Goal: Task Accomplishment & Management: Manage account settings

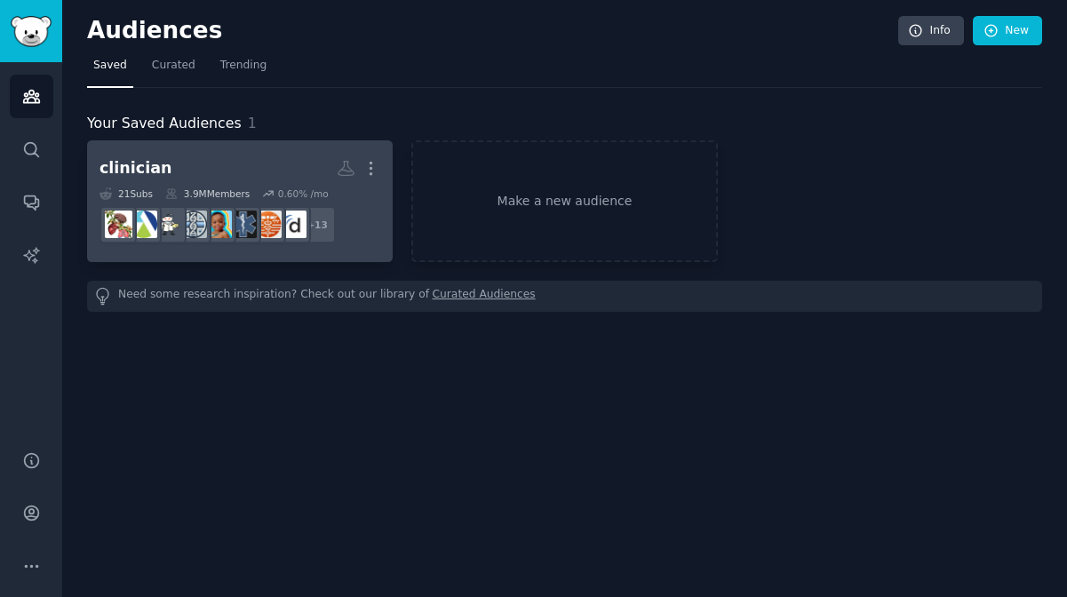
click at [275, 153] on h2 "clinician More" at bounding box center [240, 168] width 281 height 31
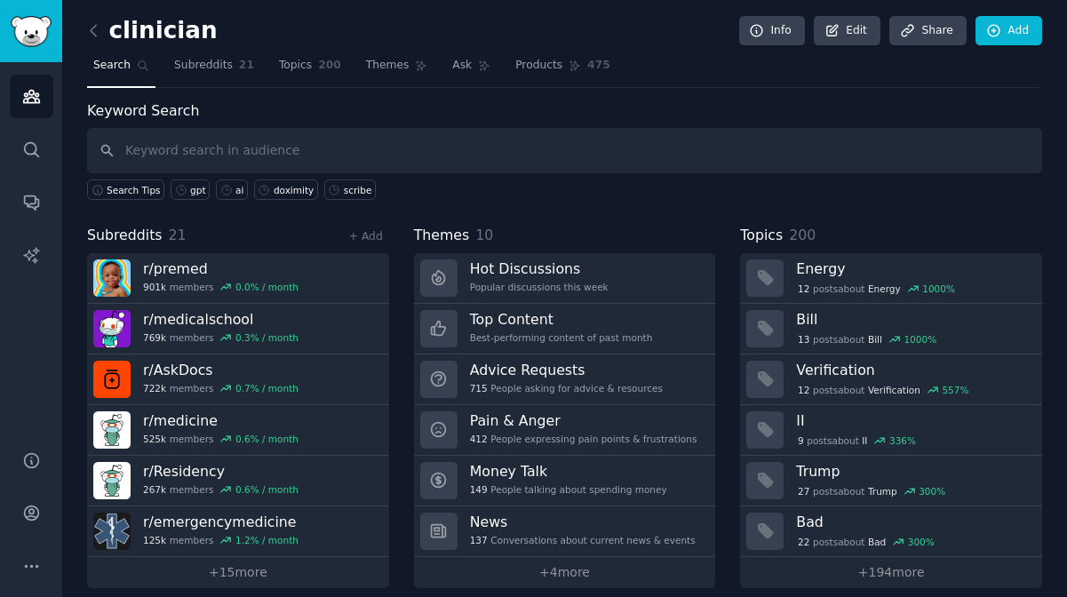
click at [400, 198] on div "Search Tips gpt ai doximity scribe" at bounding box center [564, 186] width 955 height 27
click at [193, 188] on div "gpt" at bounding box center [197, 190] width 15 height 12
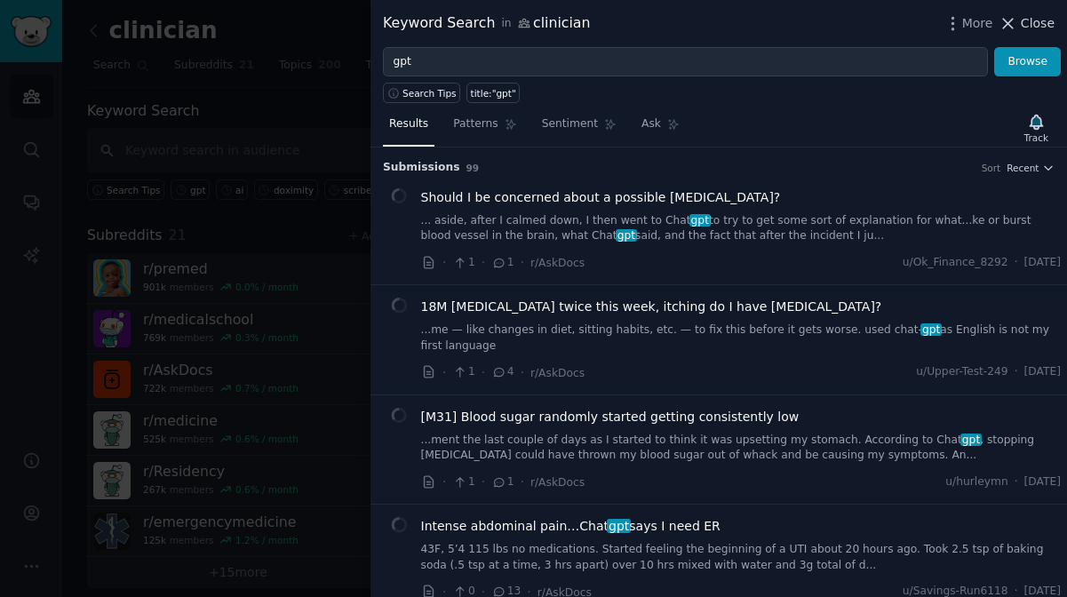
click at [1028, 27] on span "Close" at bounding box center [1038, 23] width 34 height 19
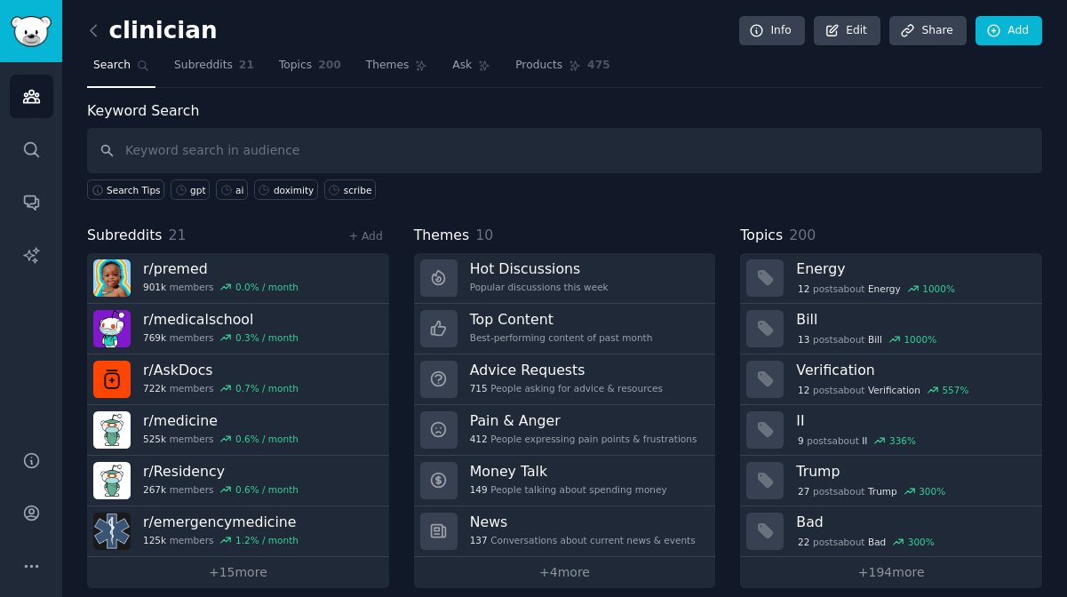
scroll to position [15, 0]
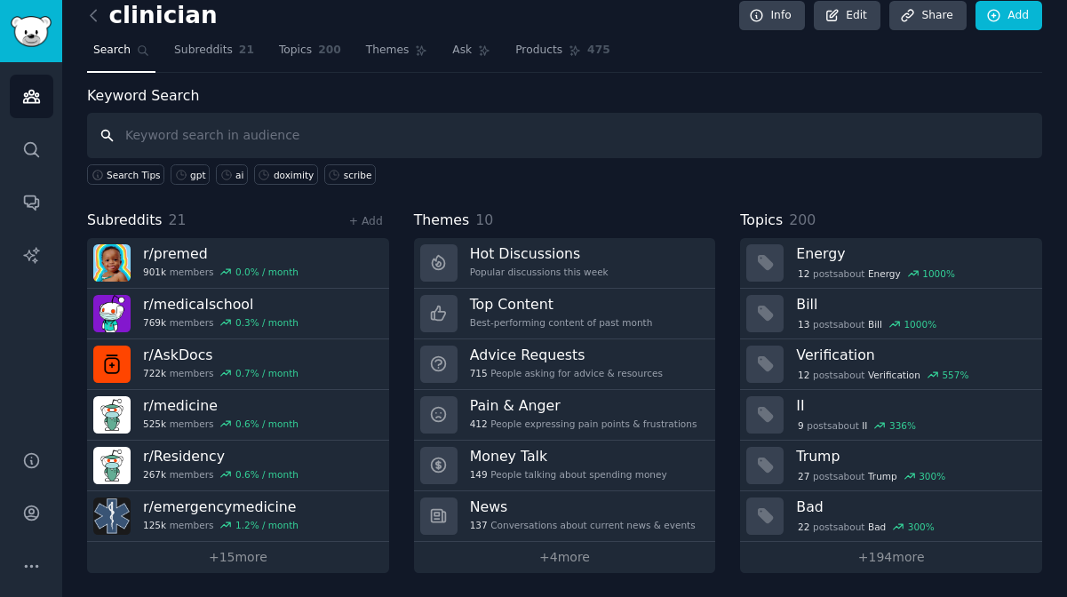
click at [200, 123] on input "text" at bounding box center [564, 135] width 955 height 45
click at [212, 556] on link "+ 15 more" at bounding box center [238, 557] width 302 height 31
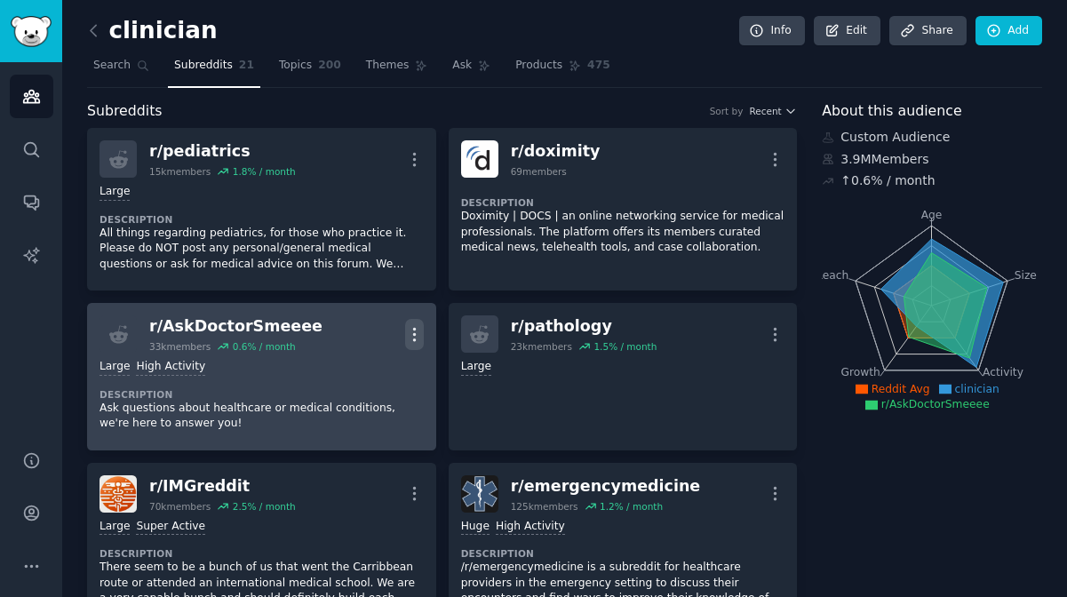
click at [416, 337] on icon "button" at bounding box center [414, 334] width 19 height 19
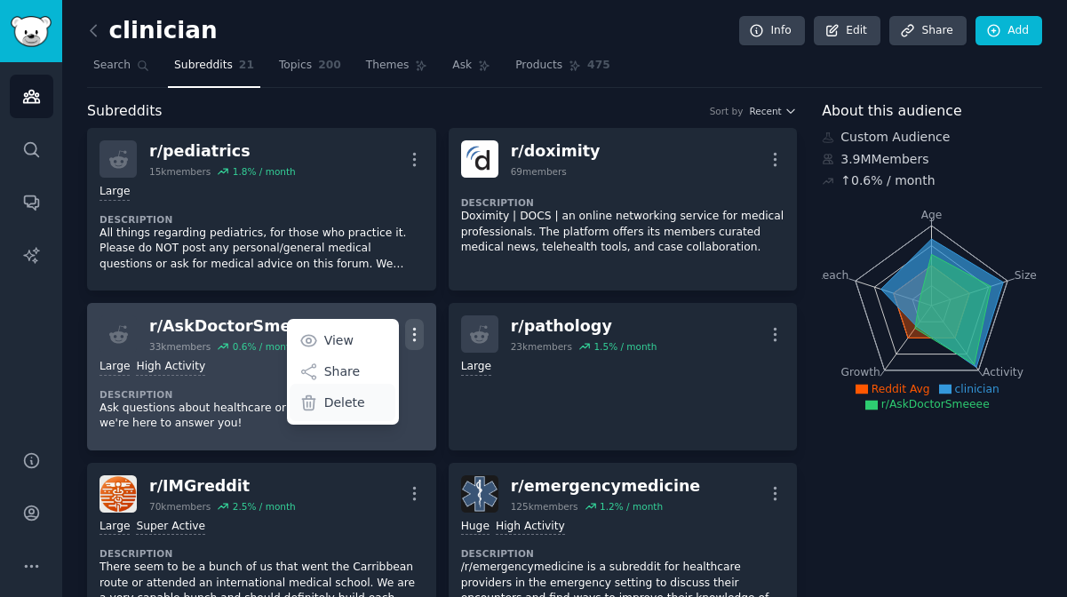
click at [346, 404] on p "Delete" at bounding box center [344, 403] width 41 height 19
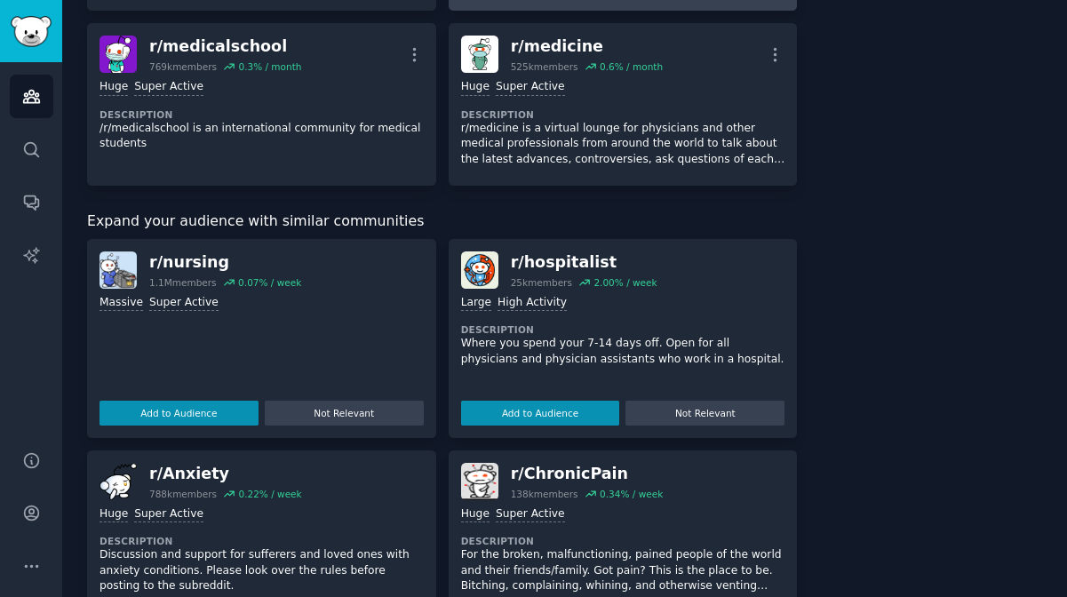
scroll to position [1801, 0]
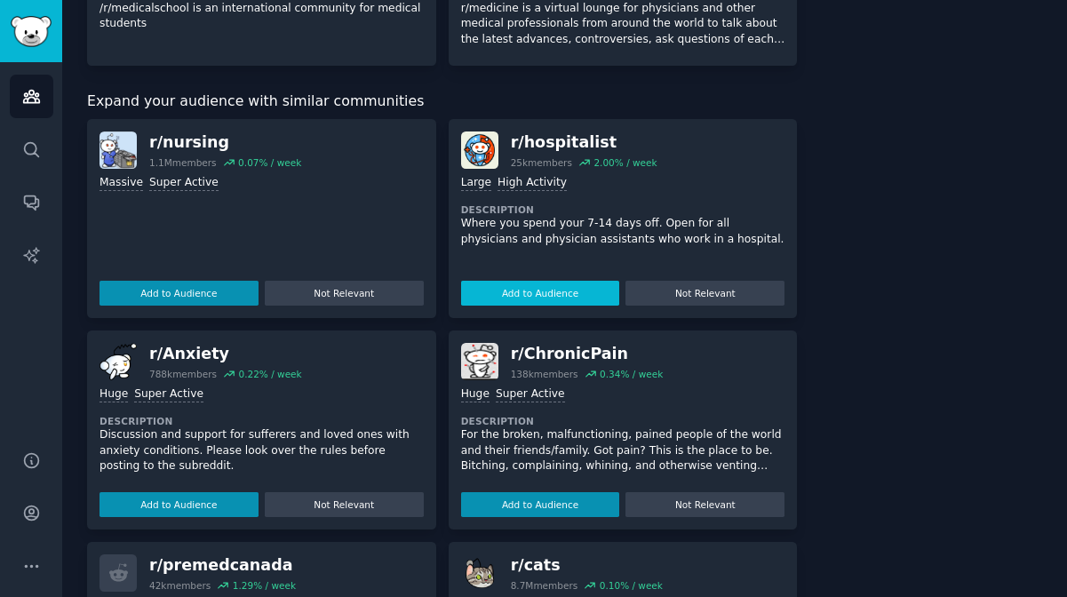
click at [539, 297] on button "Add to Audience" at bounding box center [540, 293] width 159 height 25
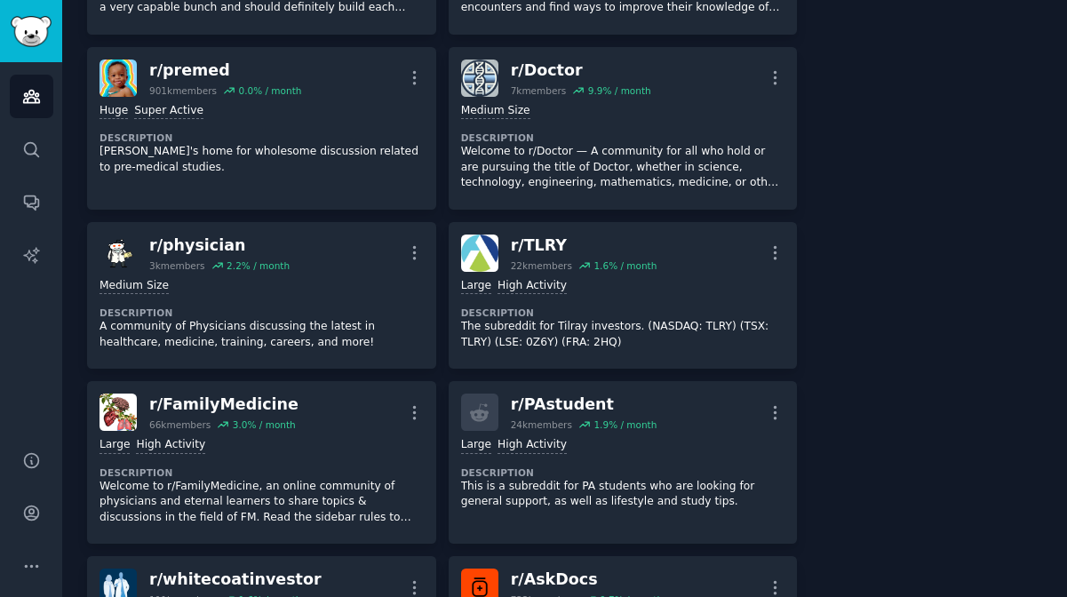
scroll to position [0, 0]
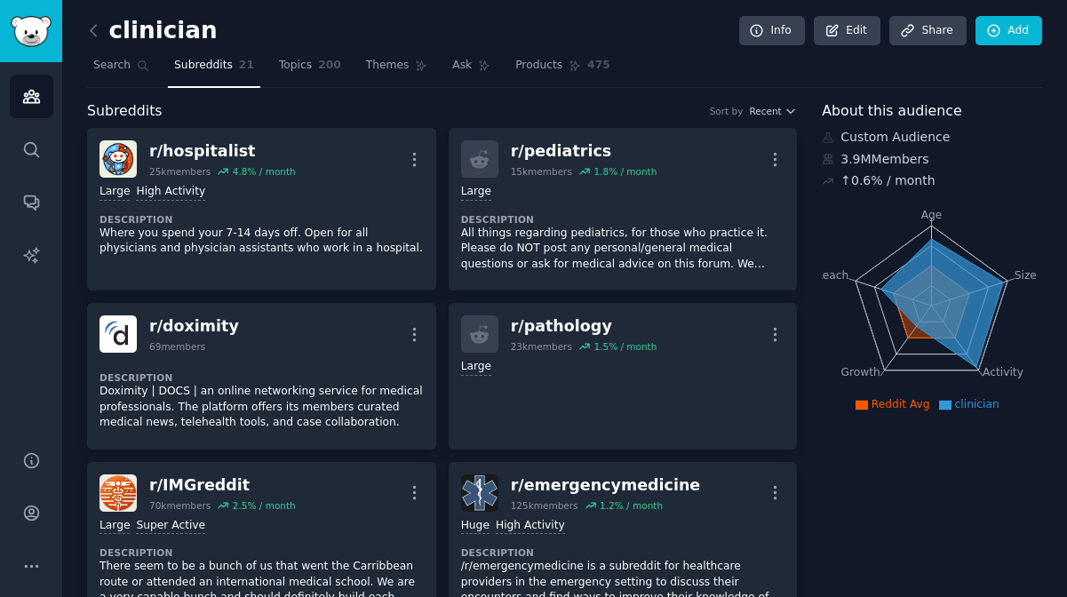
click at [220, 66] on span "Subreddits" at bounding box center [203, 66] width 59 height 16
click at [850, 28] on link "Edit" at bounding box center [847, 31] width 67 height 30
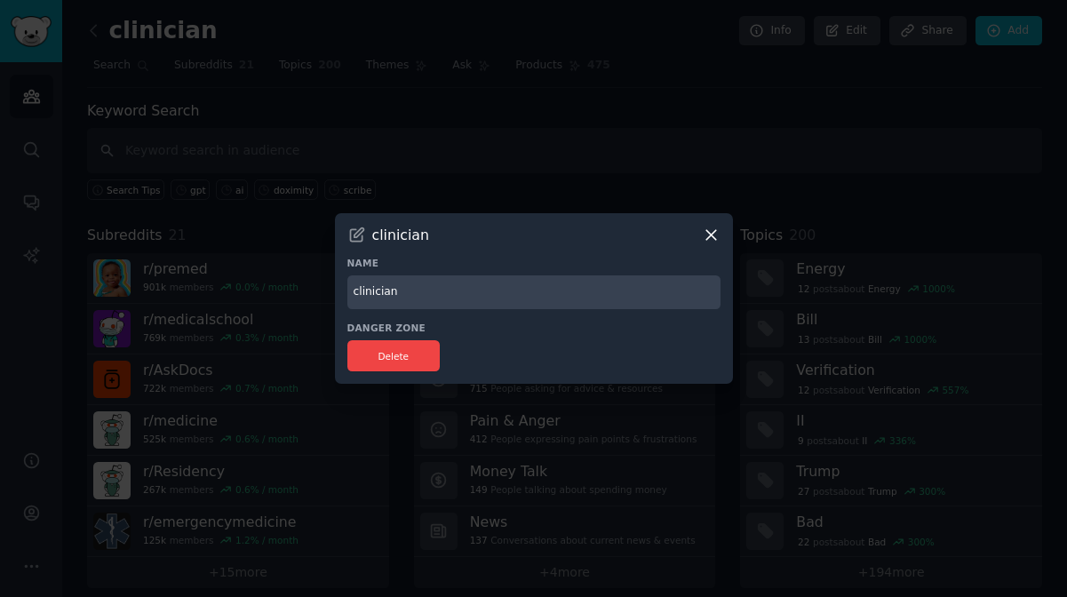
click at [715, 237] on icon at bounding box center [711, 235] width 19 height 19
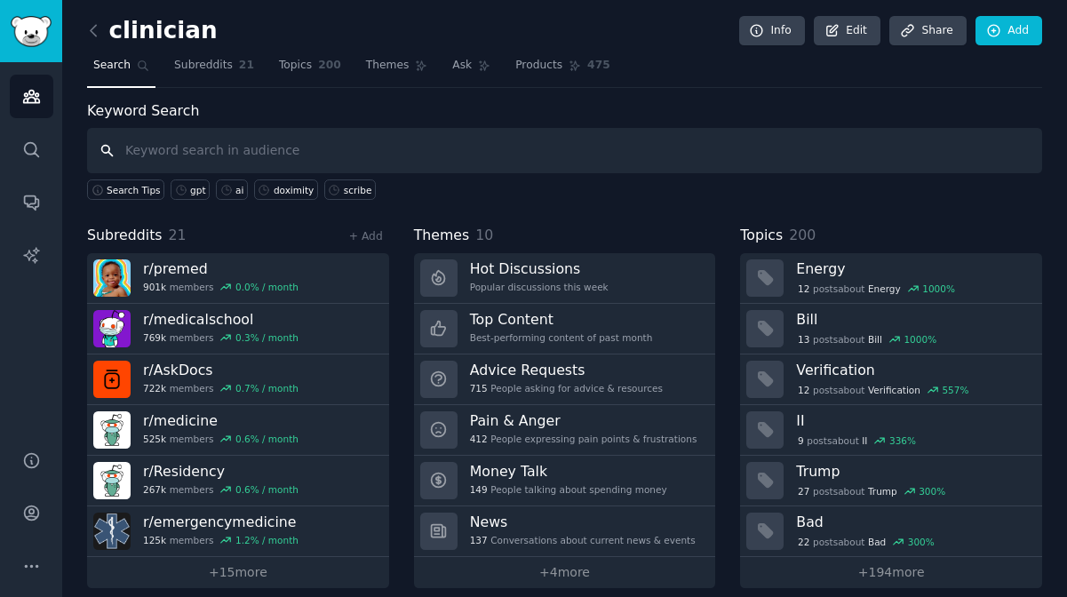
click at [233, 149] on input "text" at bounding box center [564, 150] width 955 height 45
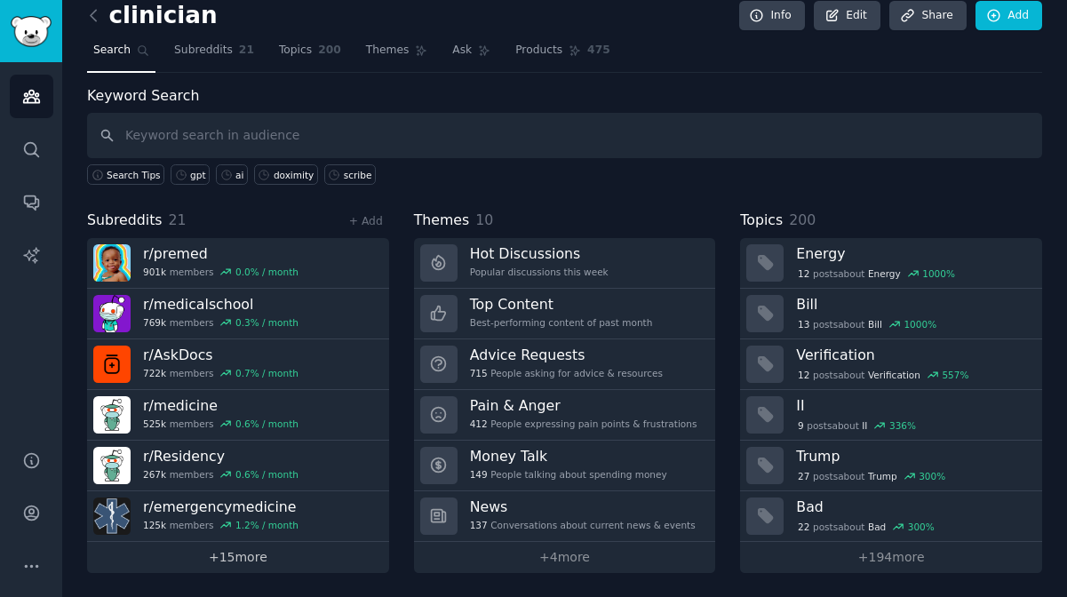
click at [235, 563] on link "+ 15 more" at bounding box center [238, 557] width 302 height 31
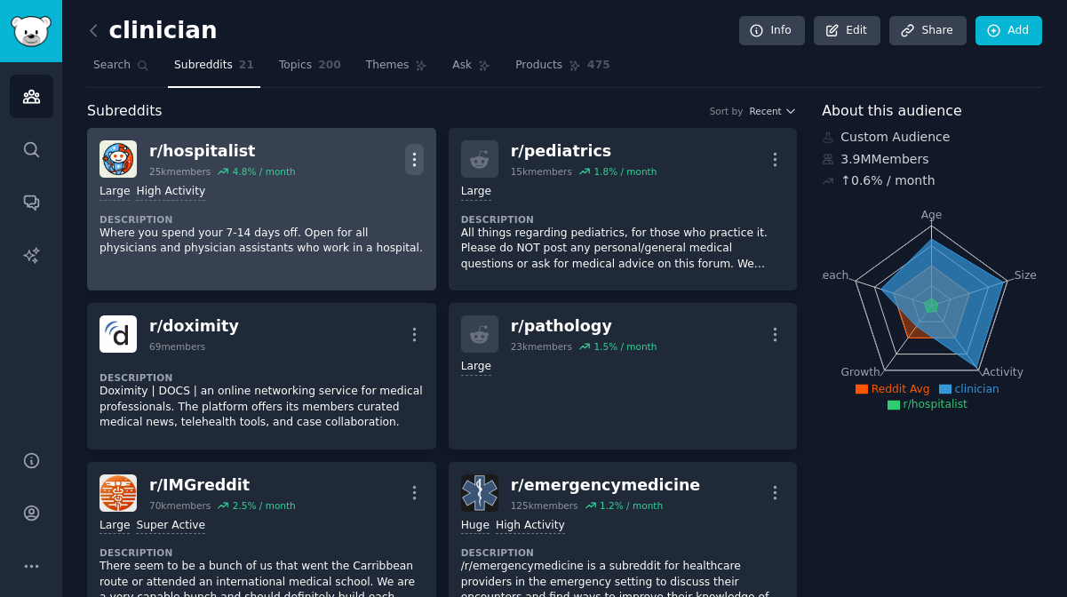
click at [411, 156] on icon "button" at bounding box center [414, 159] width 19 height 19
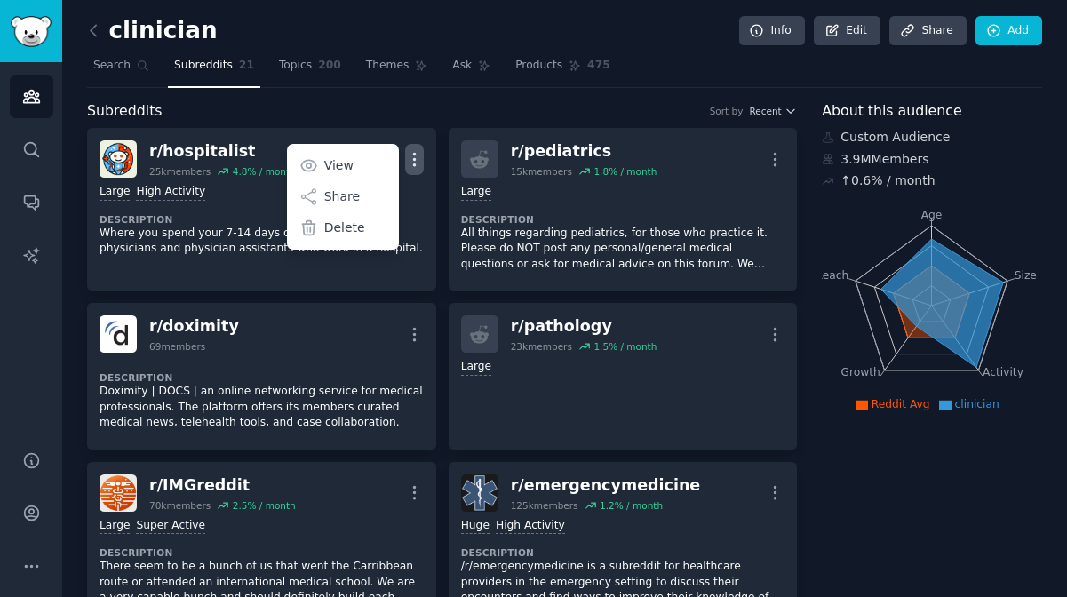
click at [496, 86] on nav "Search Subreddits 21 Topics 200 Themes Ask Products 475" at bounding box center [564, 70] width 955 height 36
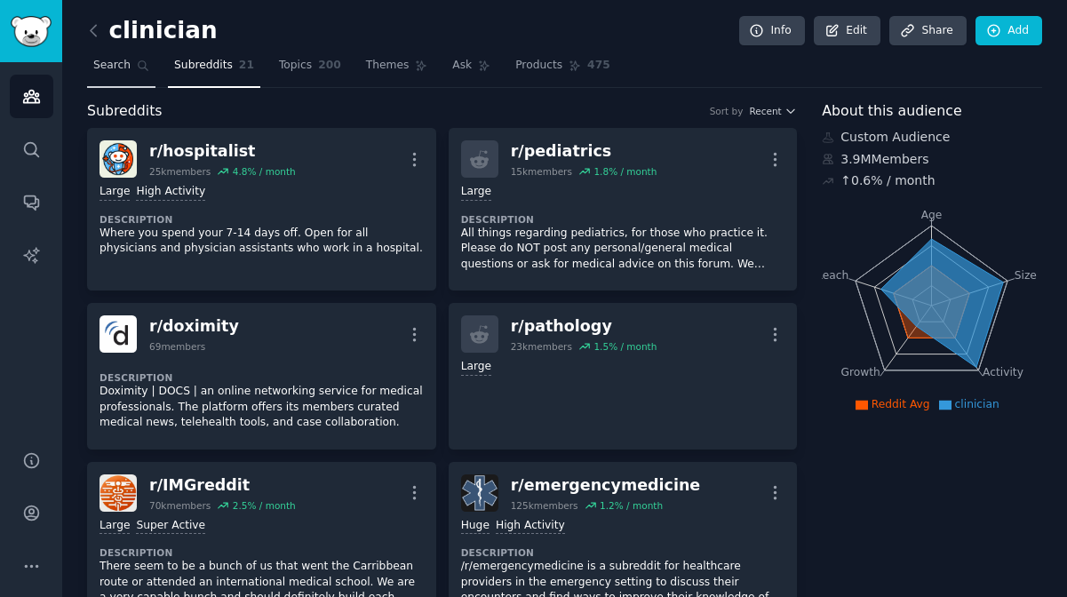
click at [120, 60] on span "Search" at bounding box center [111, 66] width 37 height 16
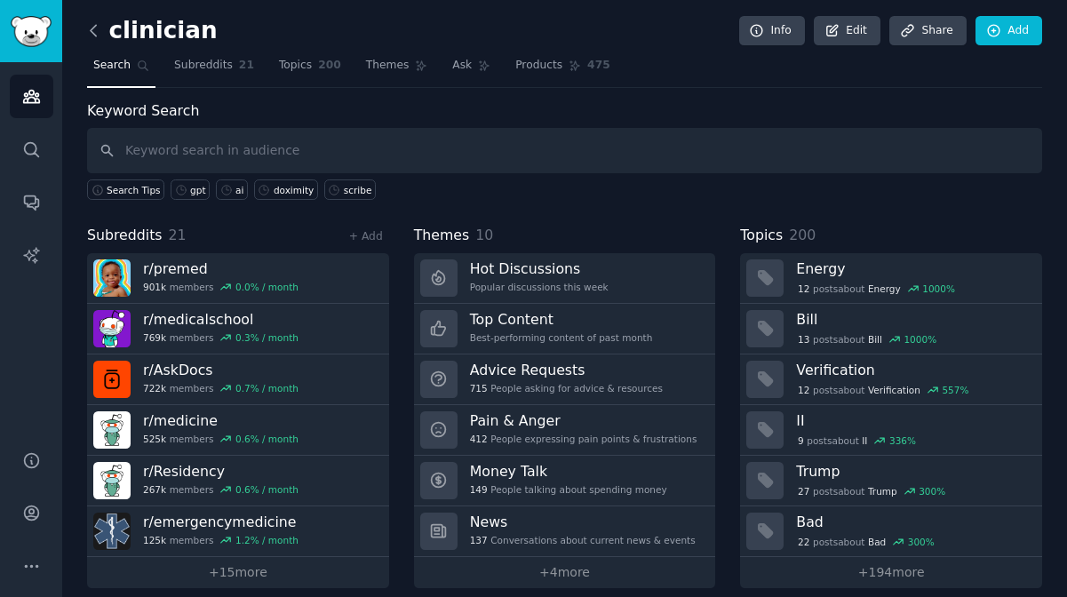
click at [92, 36] on icon at bounding box center [93, 30] width 19 height 19
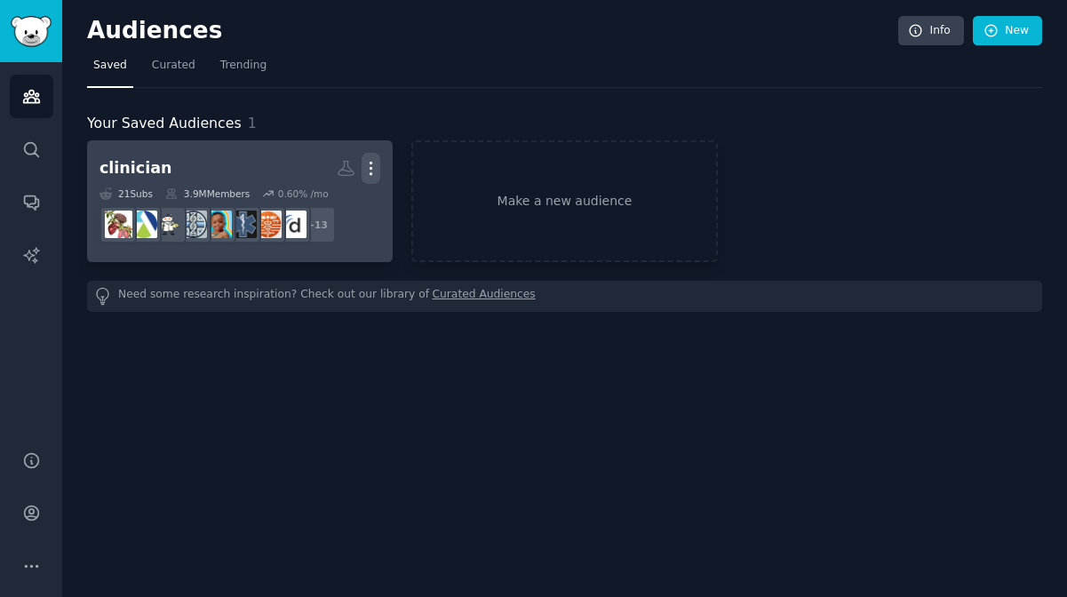
click at [373, 164] on icon "button" at bounding box center [371, 168] width 19 height 19
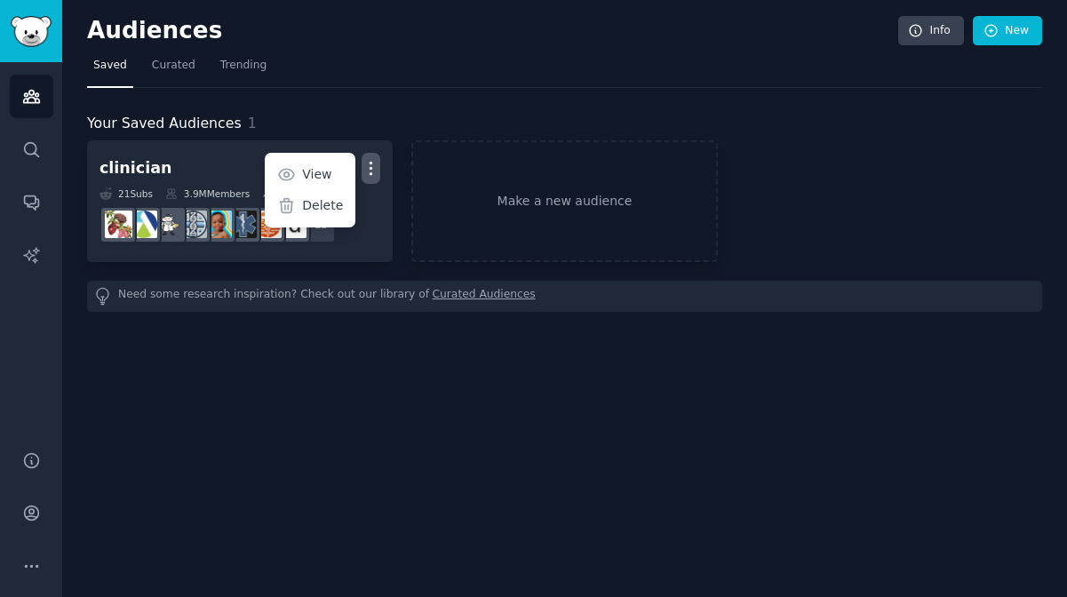
click at [252, 92] on div "Your Saved Audiences 1 clinician Custom Audience More View Delete 21 Sub s 3.9M…" at bounding box center [564, 200] width 955 height 224
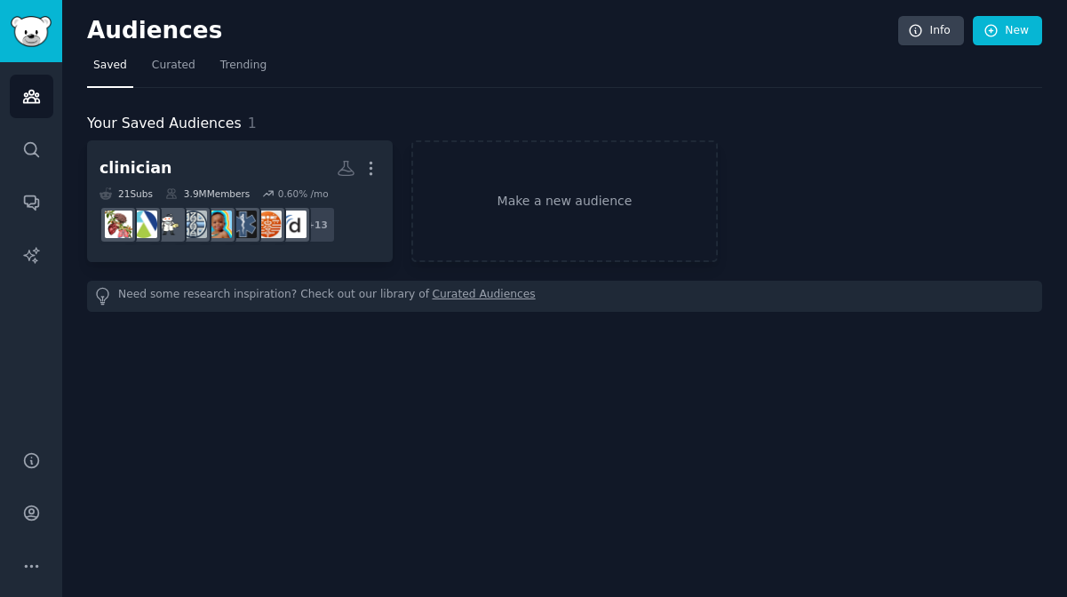
click at [227, 127] on span "Your Saved Audiences" at bounding box center [164, 124] width 155 height 22
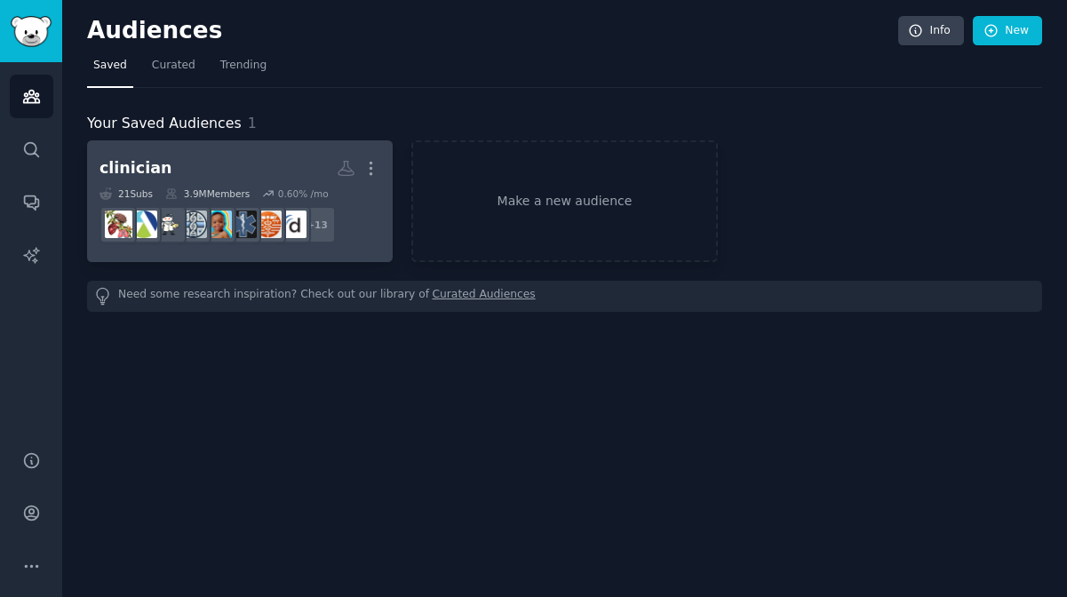
click at [247, 184] on div "clinician Custom Audience More 21 Sub s 3.9M Members 0.60 % /mo + 13" at bounding box center [240, 201] width 281 height 97
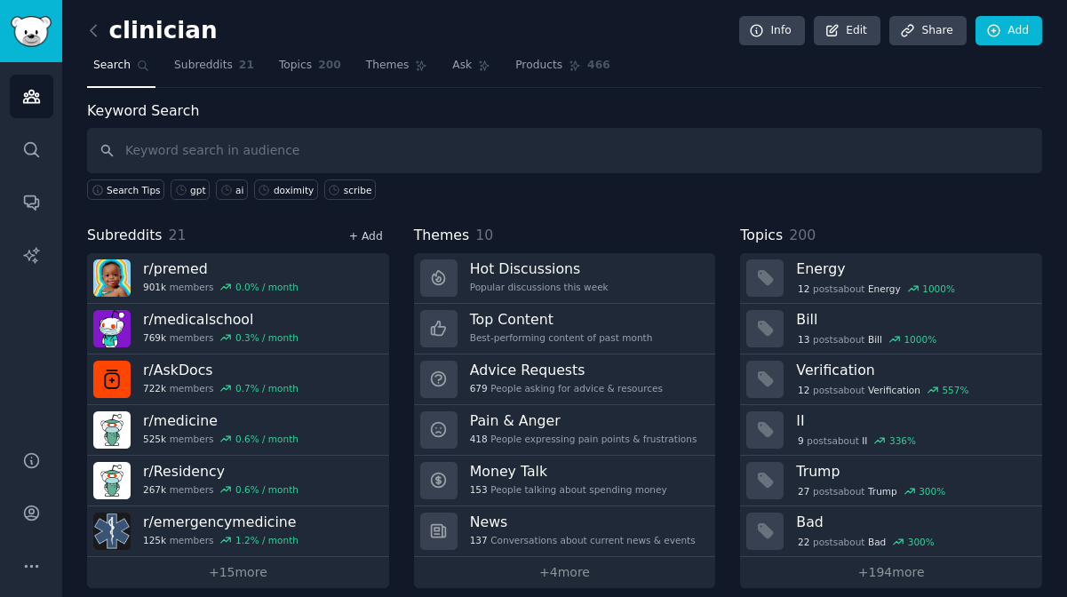
click at [365, 234] on link "+ Add" at bounding box center [366, 236] width 34 height 12
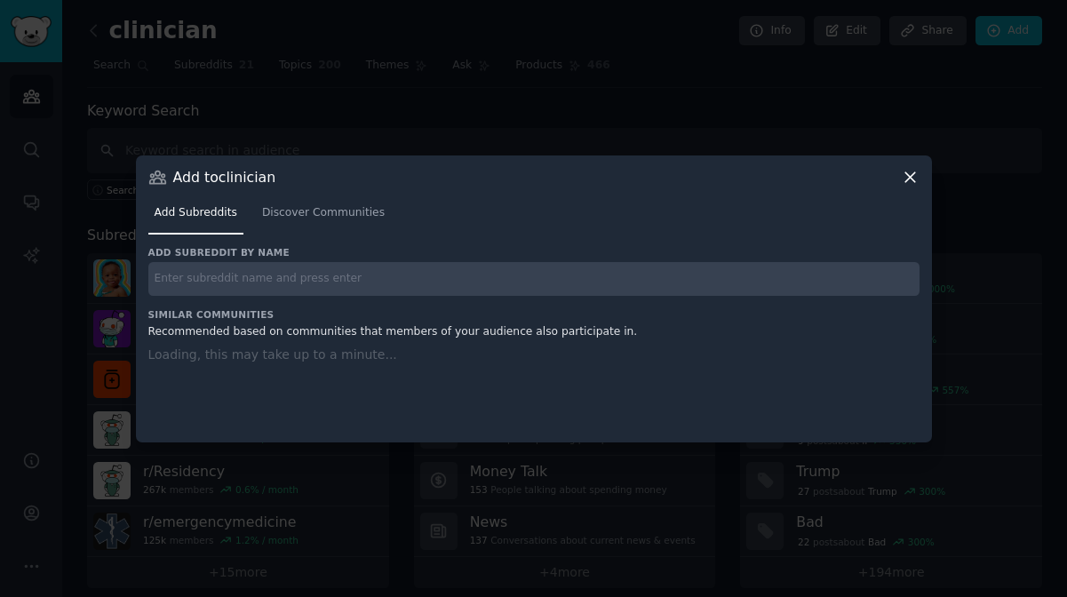
click at [369, 274] on input "text" at bounding box center [533, 279] width 771 height 35
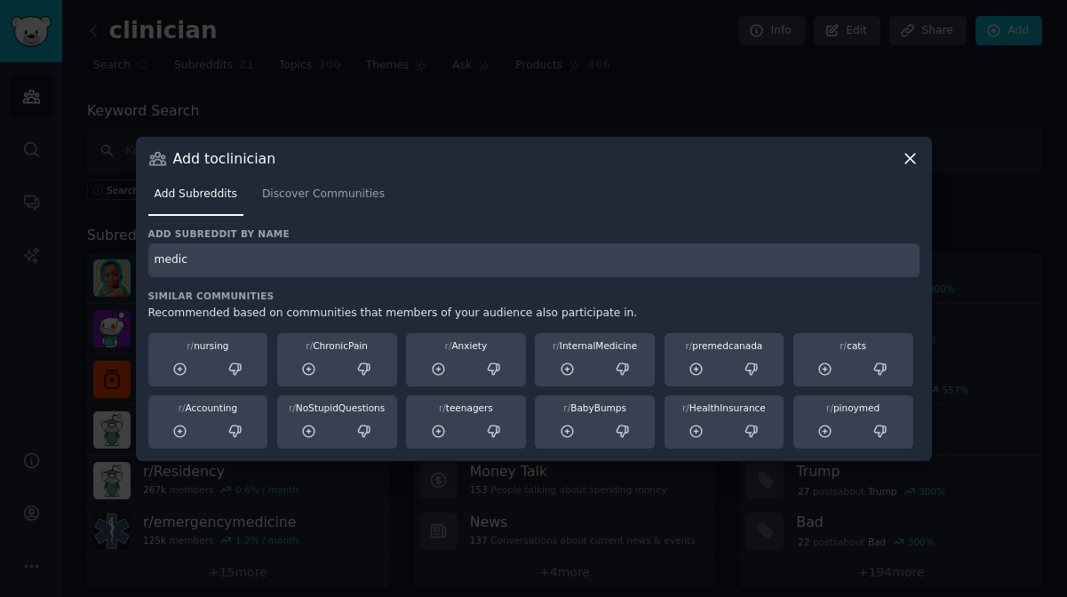
type input "medici"
click at [571, 367] on icon at bounding box center [568, 370] width 16 height 16
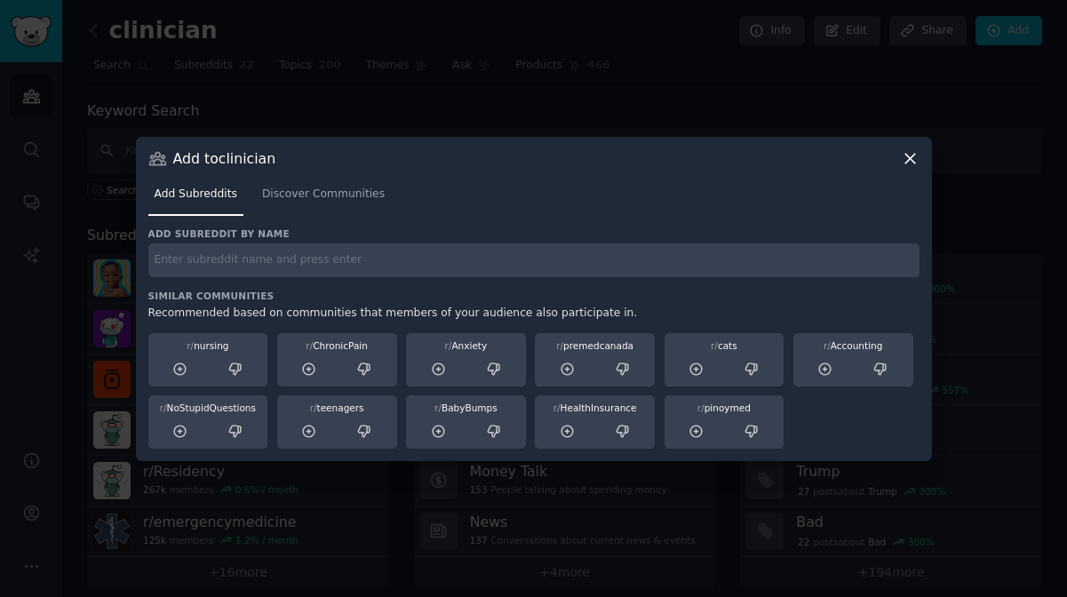
click at [408, 234] on h3 "Add subreddit by name" at bounding box center [533, 234] width 771 height 12
click at [403, 260] on input "text" at bounding box center [533, 261] width 771 height 35
type input "medicine"
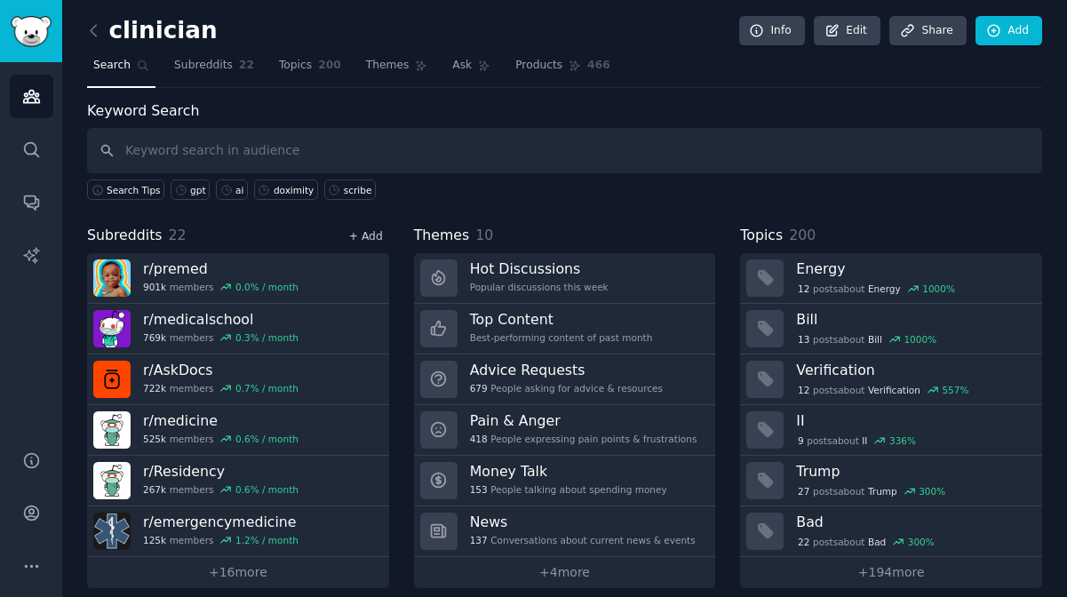
click at [355, 236] on link "+ Add" at bounding box center [366, 236] width 34 height 12
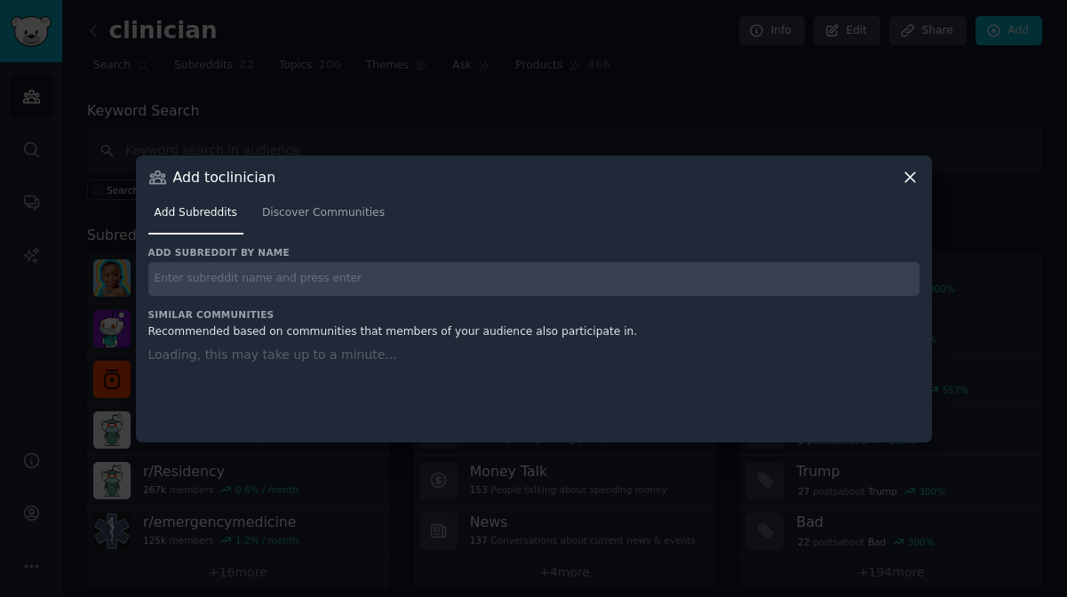
click at [304, 279] on input "text" at bounding box center [533, 279] width 771 height 35
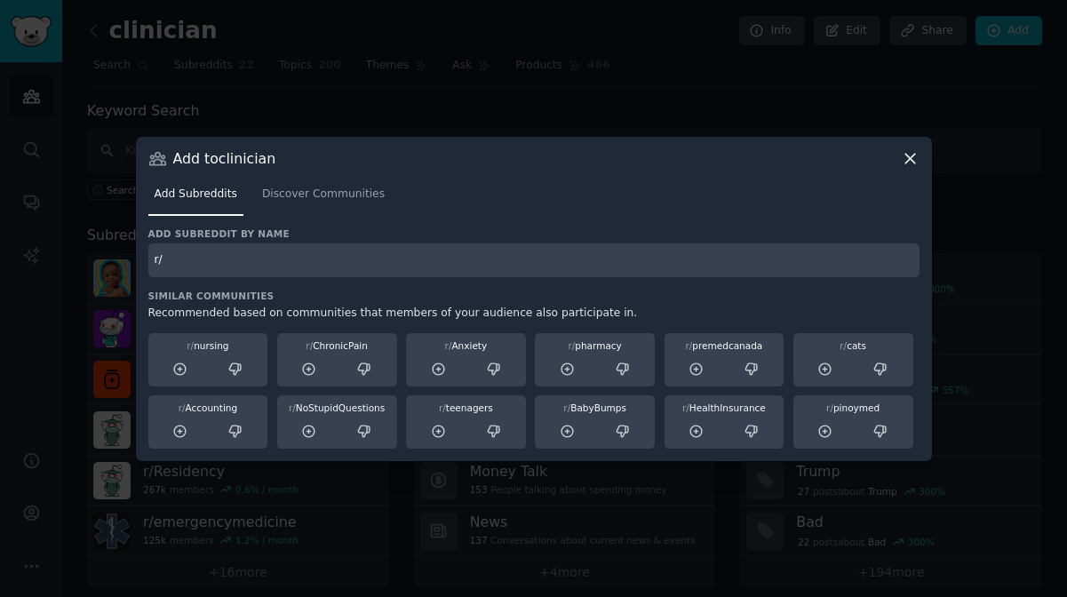
type input "r"
type input "resident"
click at [896, 149] on div "Add to clinician" at bounding box center [533, 158] width 771 height 19
click at [901, 155] on icon at bounding box center [910, 158] width 19 height 19
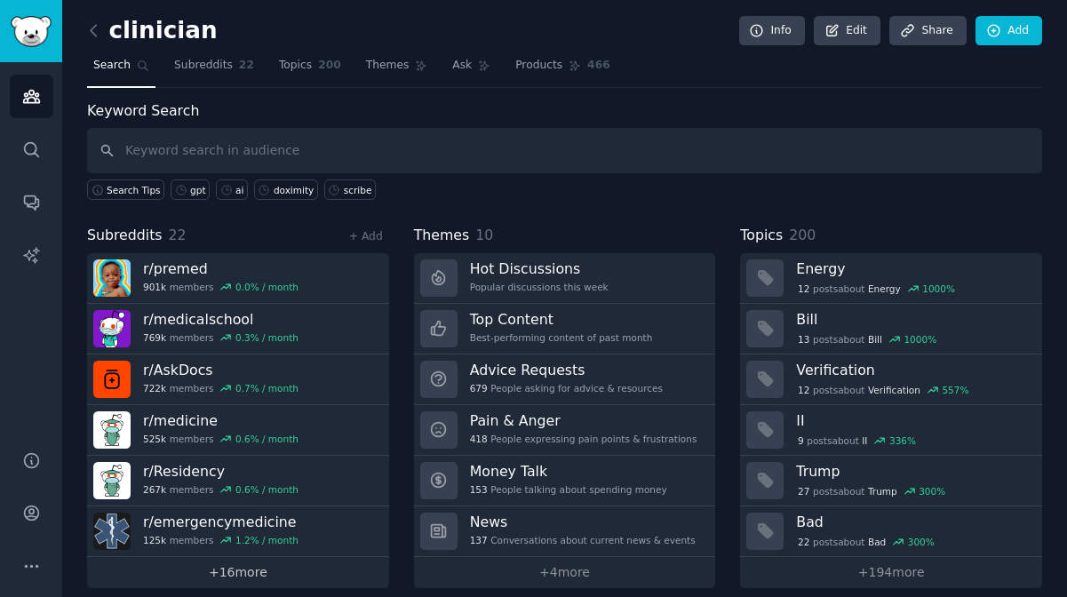
click at [241, 567] on link "+ 16 more" at bounding box center [238, 572] width 302 height 31
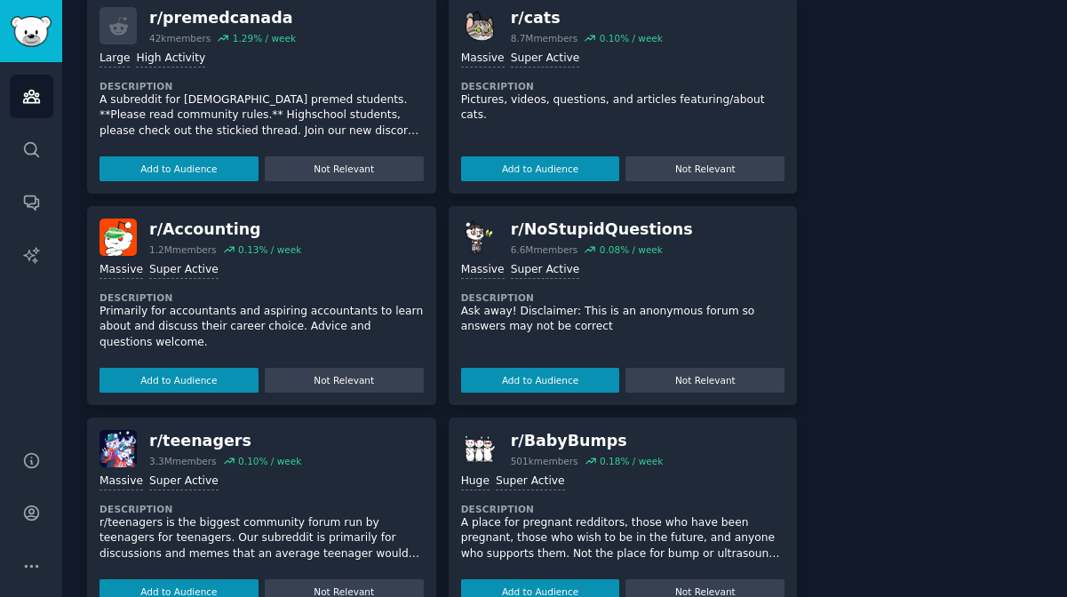
scroll to position [2510, 0]
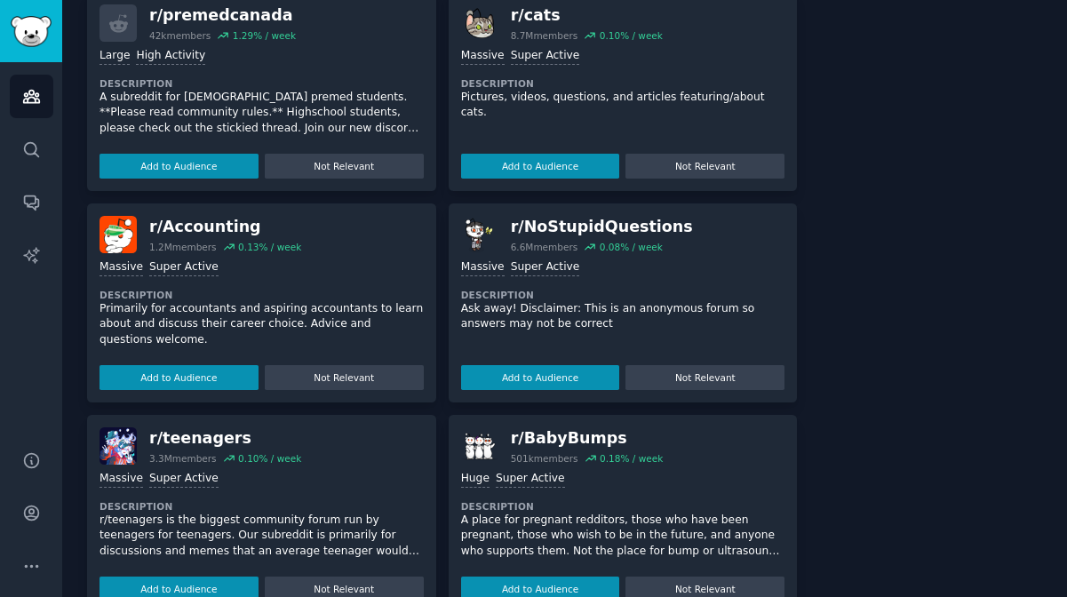
scroll to position [15, 0]
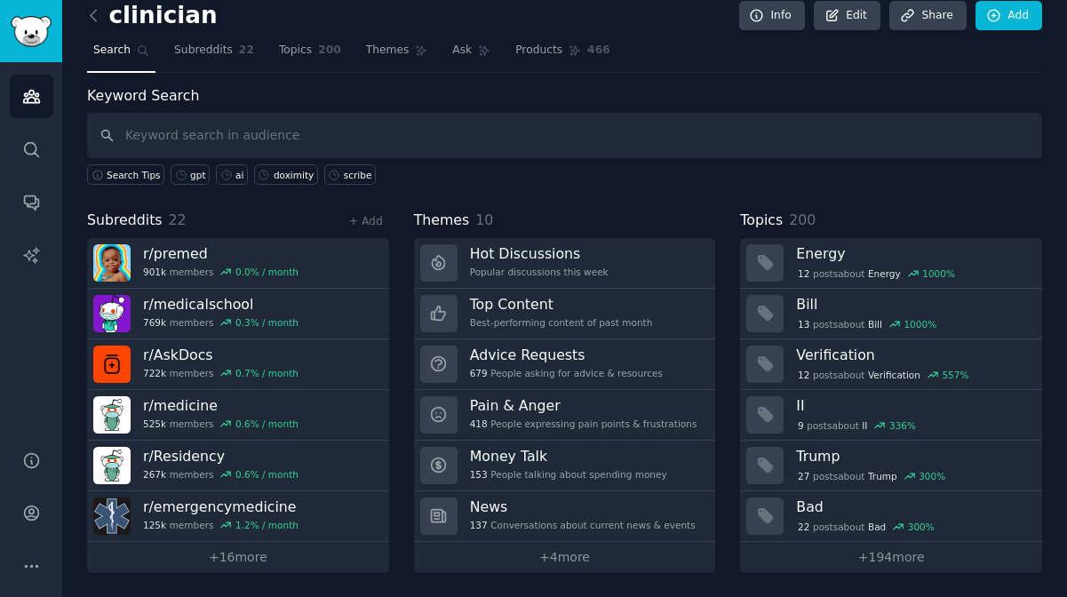
click at [360, 228] on div "+ Add" at bounding box center [366, 221] width 46 height 19
click at [365, 220] on link "+ Add" at bounding box center [366, 221] width 34 height 12
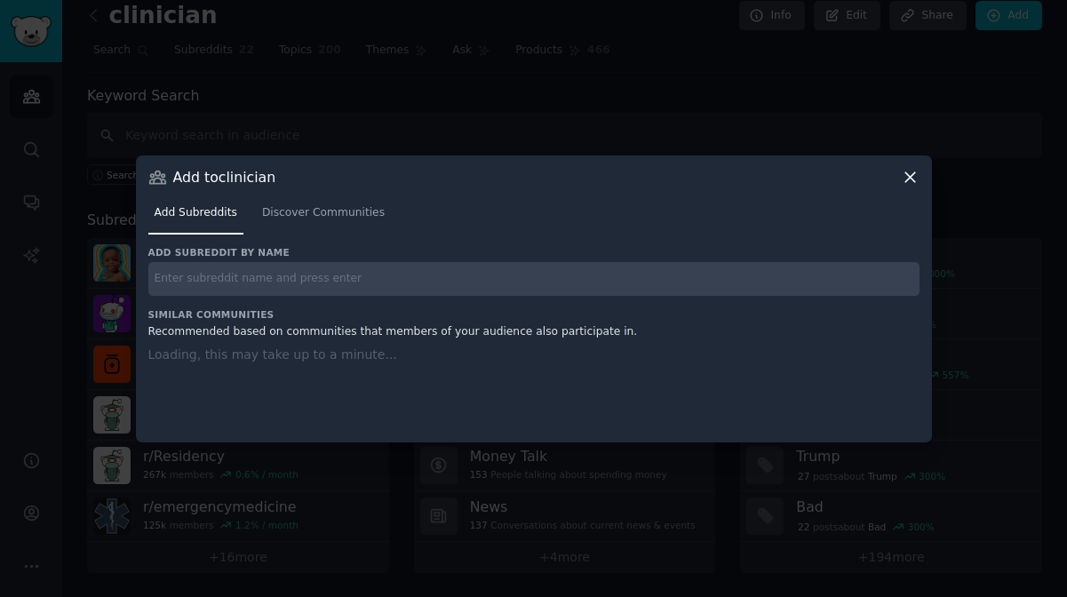
click at [344, 268] on input "text" at bounding box center [533, 279] width 771 height 35
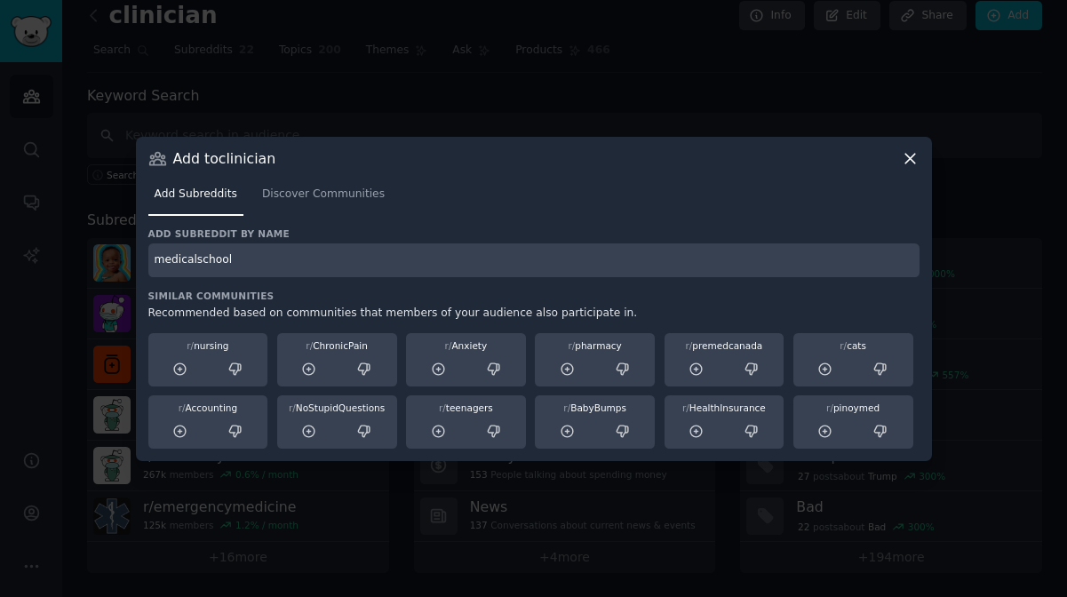
type input "medicalschool"
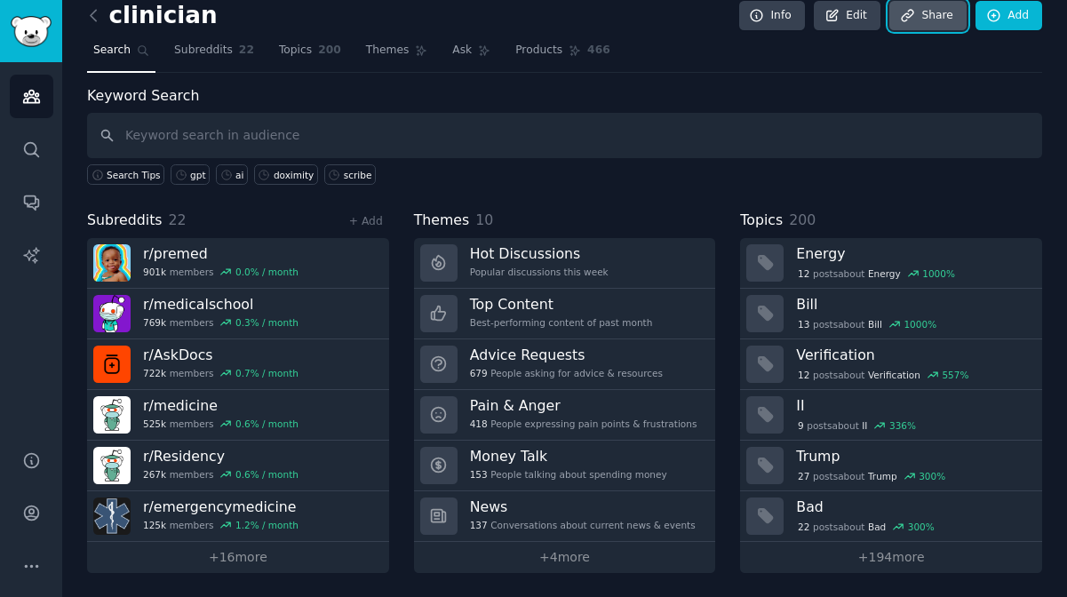
click at [934, 11] on link "Share" at bounding box center [928, 16] width 76 height 30
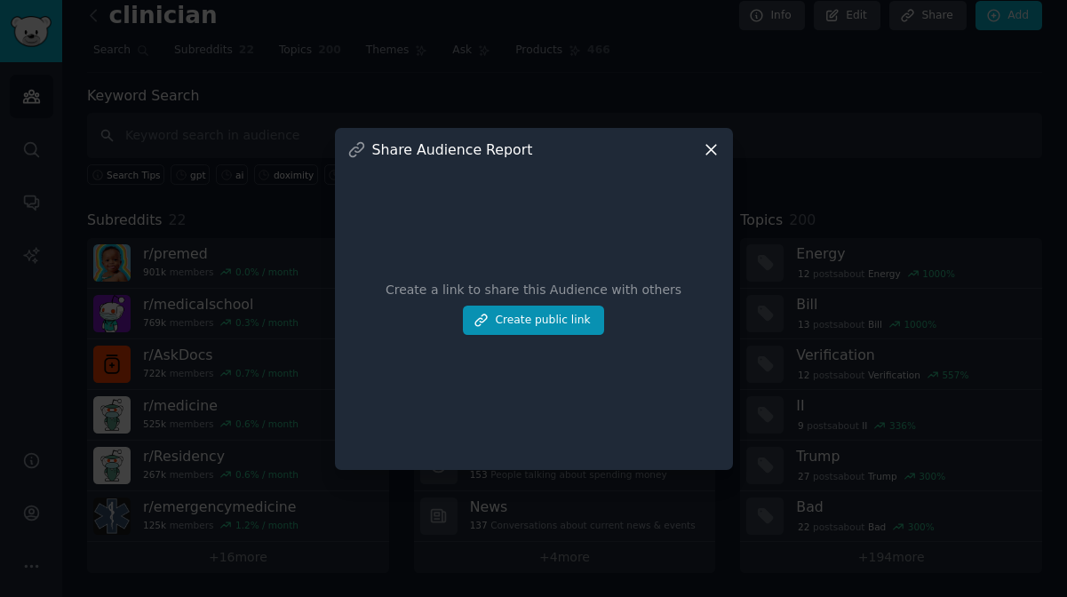
click at [715, 136] on div "Share Audience Report Create a link to share this Audience with others Create p…" at bounding box center [534, 299] width 398 height 342
click at [708, 146] on icon at bounding box center [712, 150] width 10 height 10
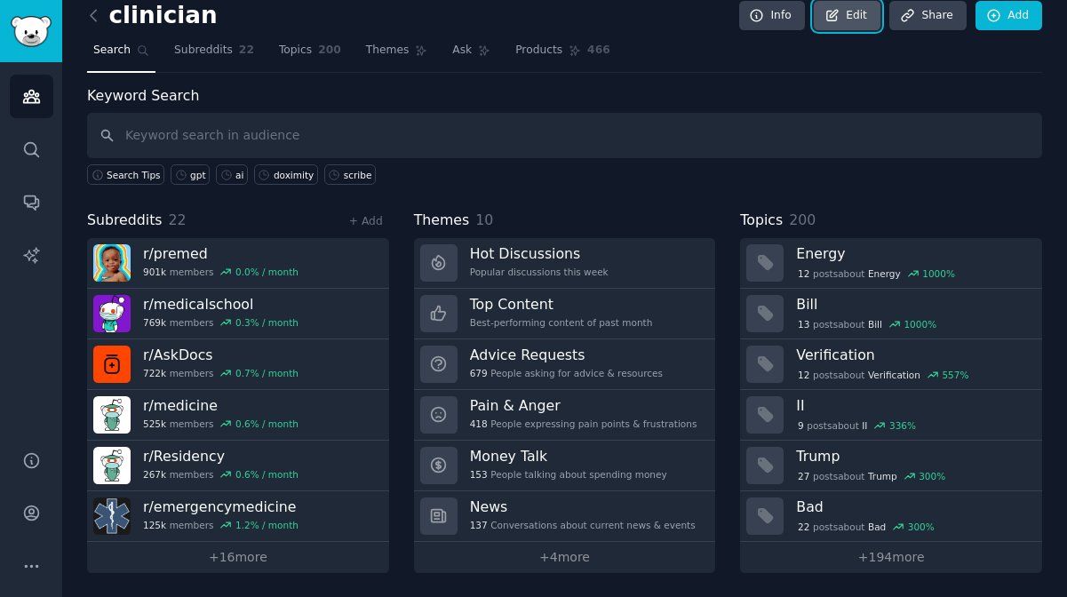
click at [857, 14] on link "Edit" at bounding box center [847, 16] width 67 height 30
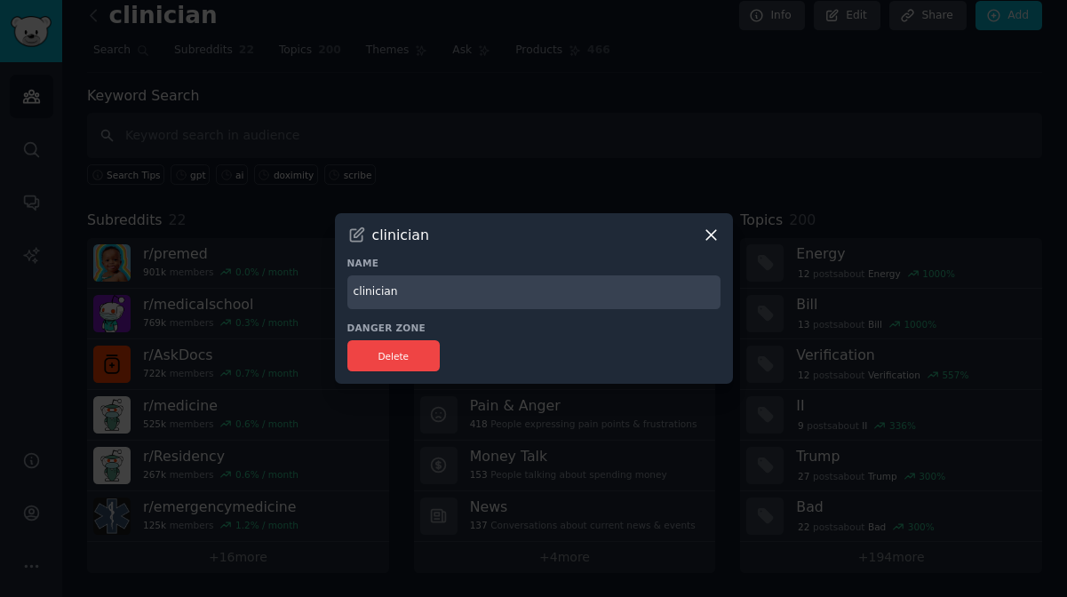
click at [724, 224] on div "clinician Name clinician Danger Zone Delete" at bounding box center [534, 299] width 398 height 172
click at [723, 224] on div "clinician Name clinician Danger Zone Delete" at bounding box center [534, 299] width 398 height 172
click at [716, 224] on div "clinician Name clinician Danger Zone Delete" at bounding box center [534, 299] width 398 height 172
click at [710, 235] on icon at bounding box center [712, 235] width 10 height 10
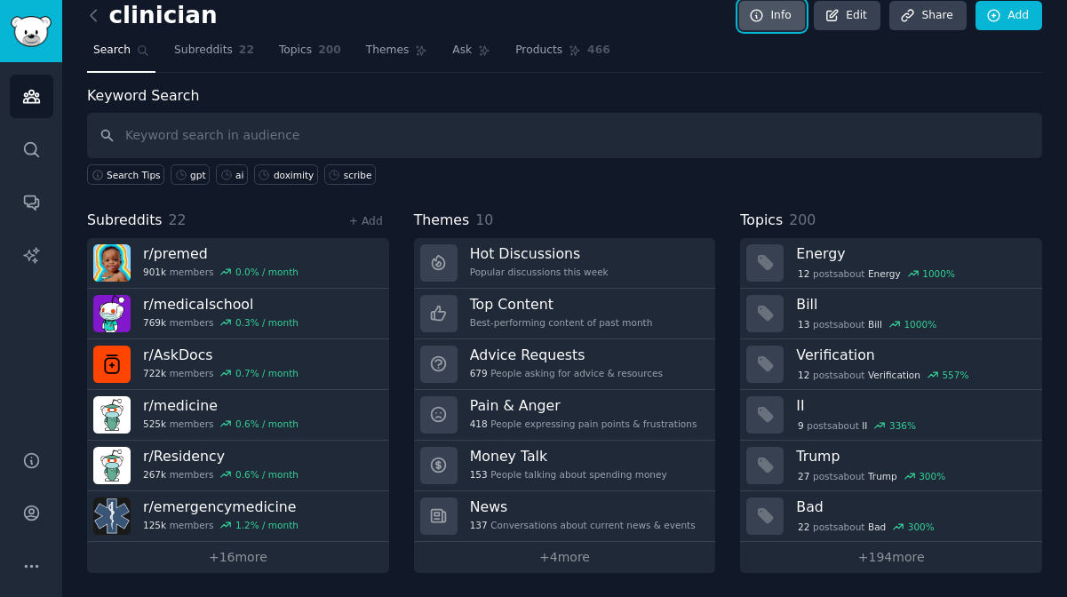
click at [789, 17] on link "Info" at bounding box center [772, 16] width 66 height 30
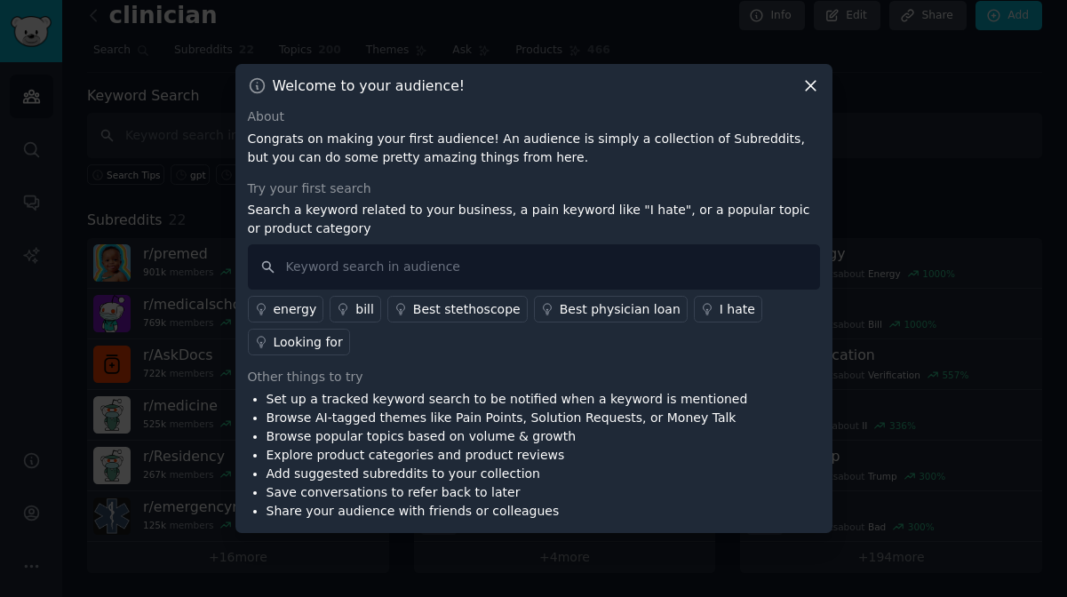
click at [807, 95] on div "Welcome to your audience! About Congrats on making your first audience! An audi…" at bounding box center [534, 298] width 597 height 469
click at [808, 87] on icon at bounding box center [811, 87] width 10 height 10
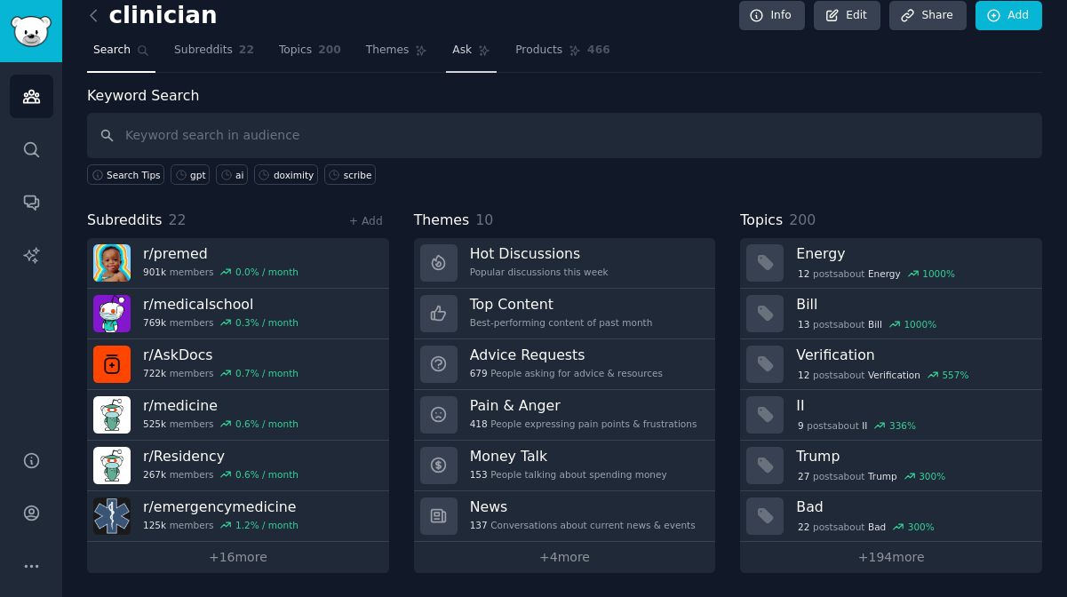
click at [463, 55] on span "Ask" at bounding box center [462, 51] width 20 height 16
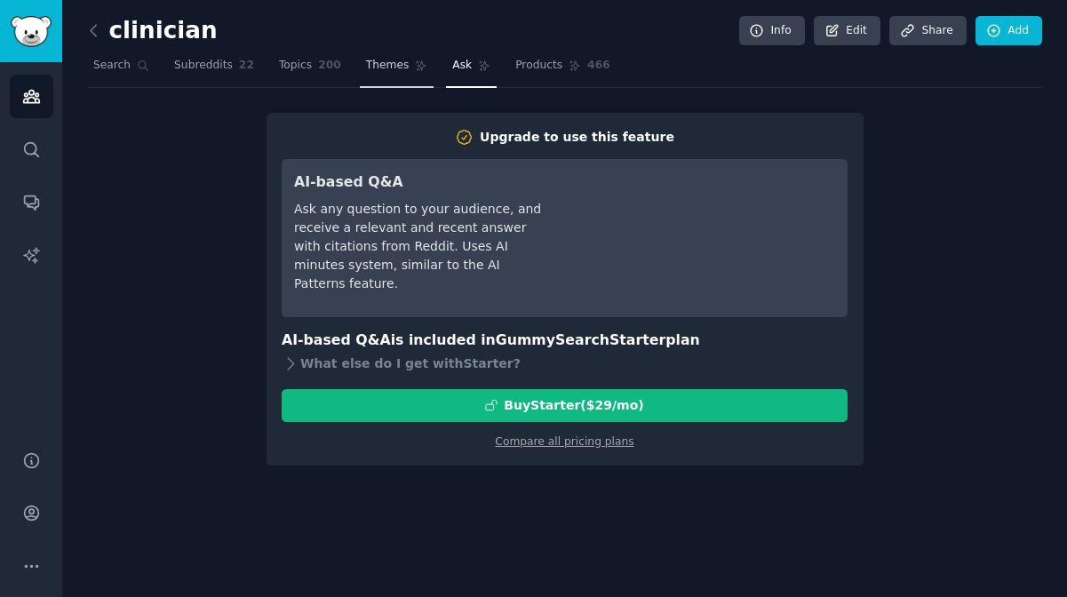
click at [400, 64] on span "Themes" at bounding box center [388, 66] width 44 height 16
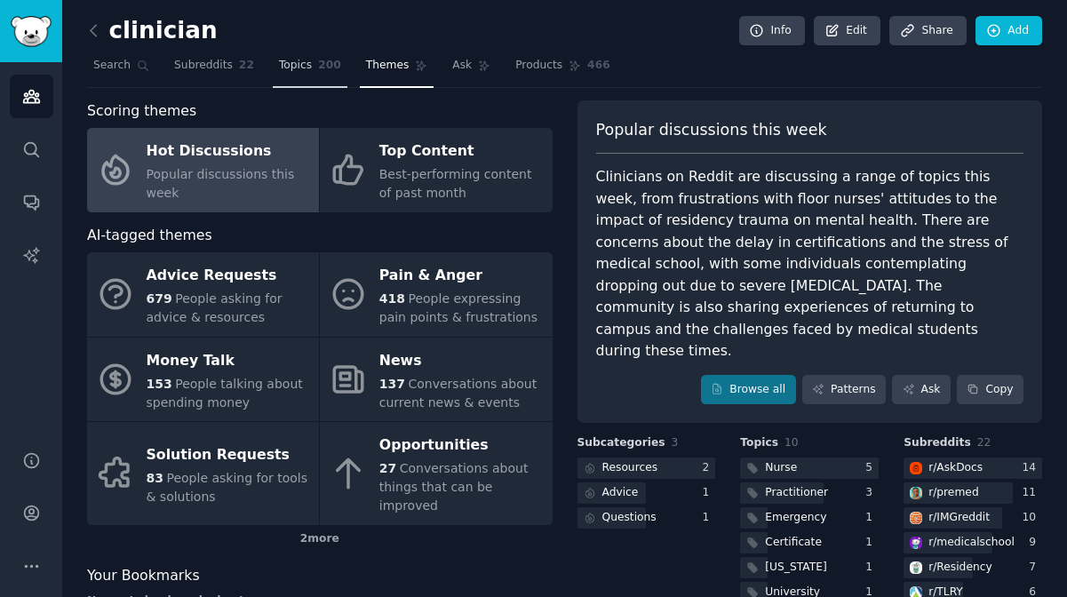
click at [318, 74] on link "Topics 200" at bounding box center [310, 70] width 75 height 36
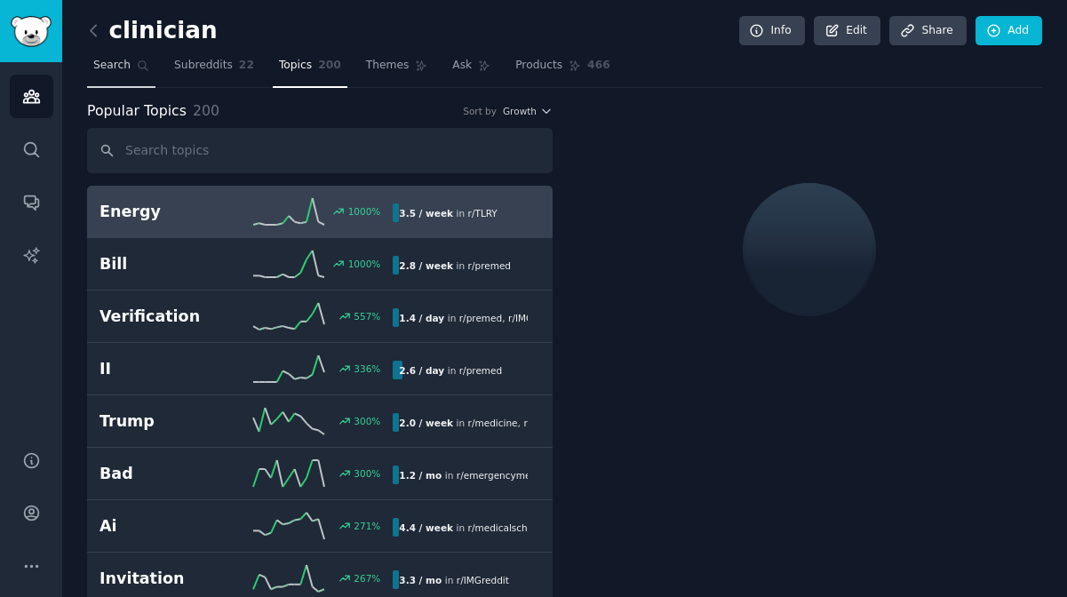
click at [108, 70] on span "Search" at bounding box center [111, 66] width 37 height 16
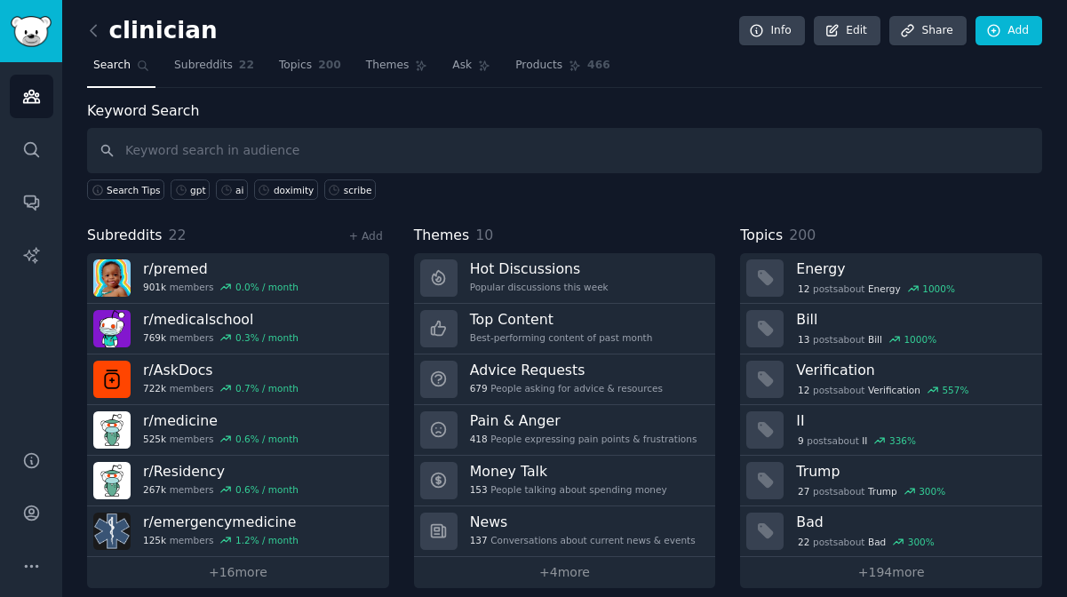
click at [440, 143] on input "text" at bounding box center [564, 150] width 955 height 45
type input "gpt + a"
click at [254, 191] on link "doximity" at bounding box center [286, 190] width 64 height 20
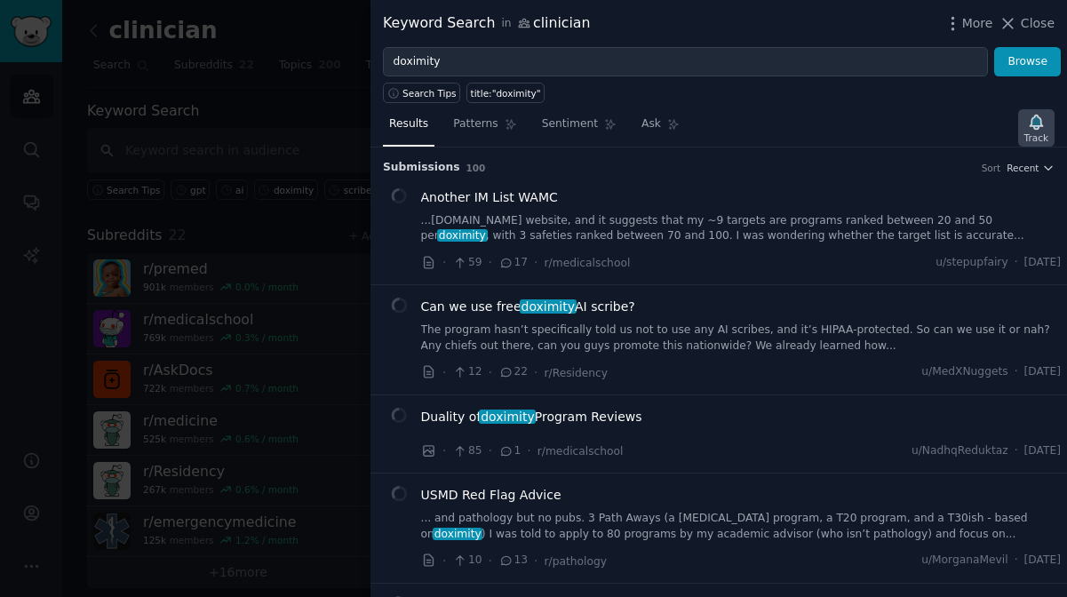
click at [1032, 124] on icon "button" at bounding box center [1036, 122] width 12 height 14
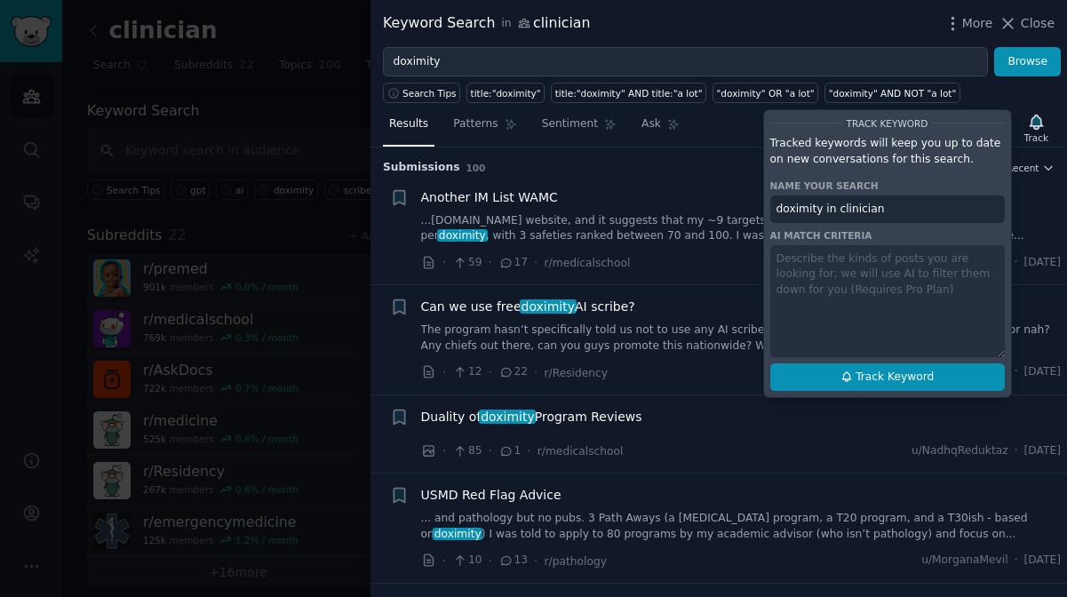
click at [909, 370] on span "Track Keyword" at bounding box center [895, 378] width 78 height 16
type input "doximity in clinician"
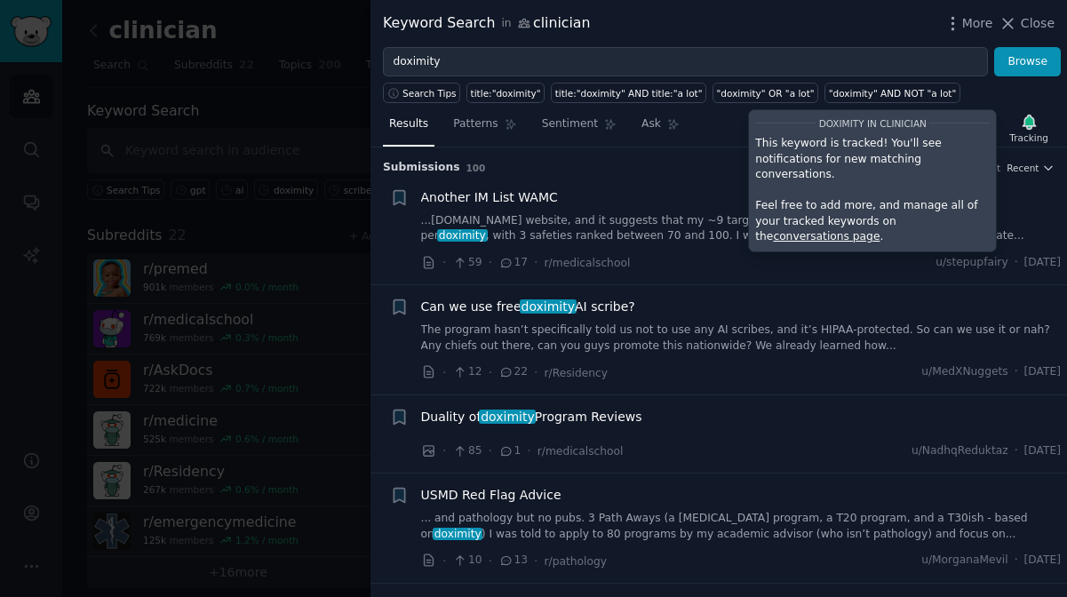
click at [880, 230] on link "conversations page" at bounding box center [826, 236] width 107 height 12
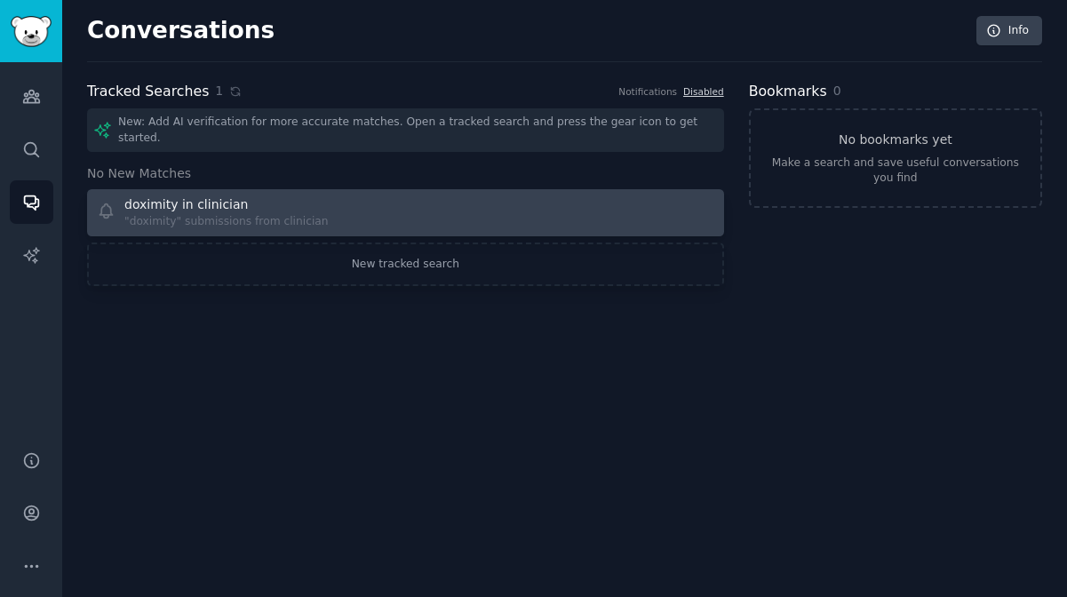
click at [590, 204] on div "doximity in clinician "doximity" submissions from clinician" at bounding box center [405, 213] width 625 height 35
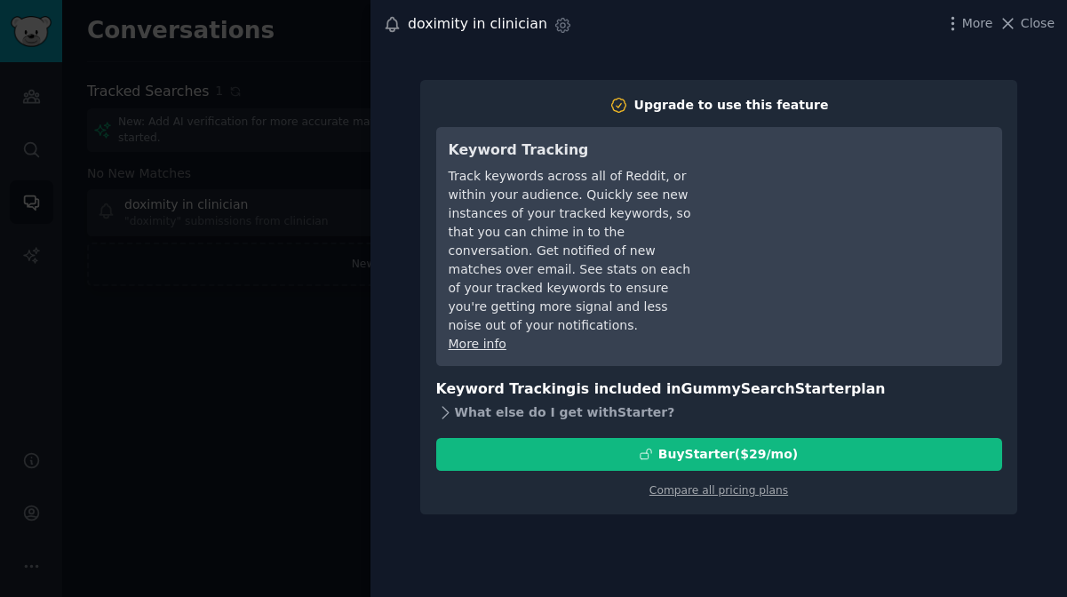
click at [447, 407] on icon at bounding box center [446, 413] width 6 height 12
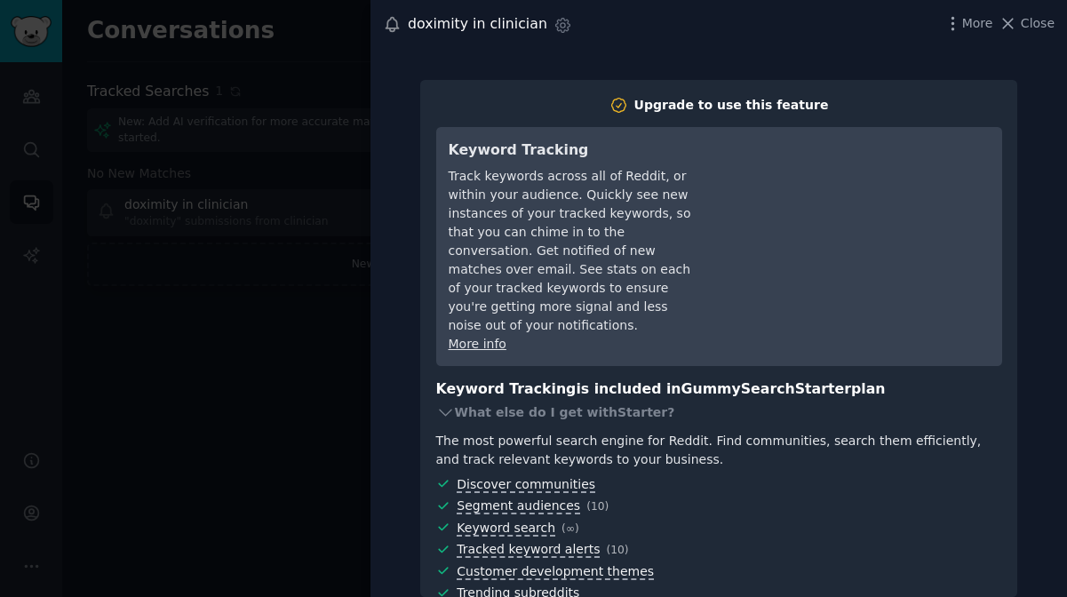
click at [328, 249] on div at bounding box center [533, 298] width 1067 height 597
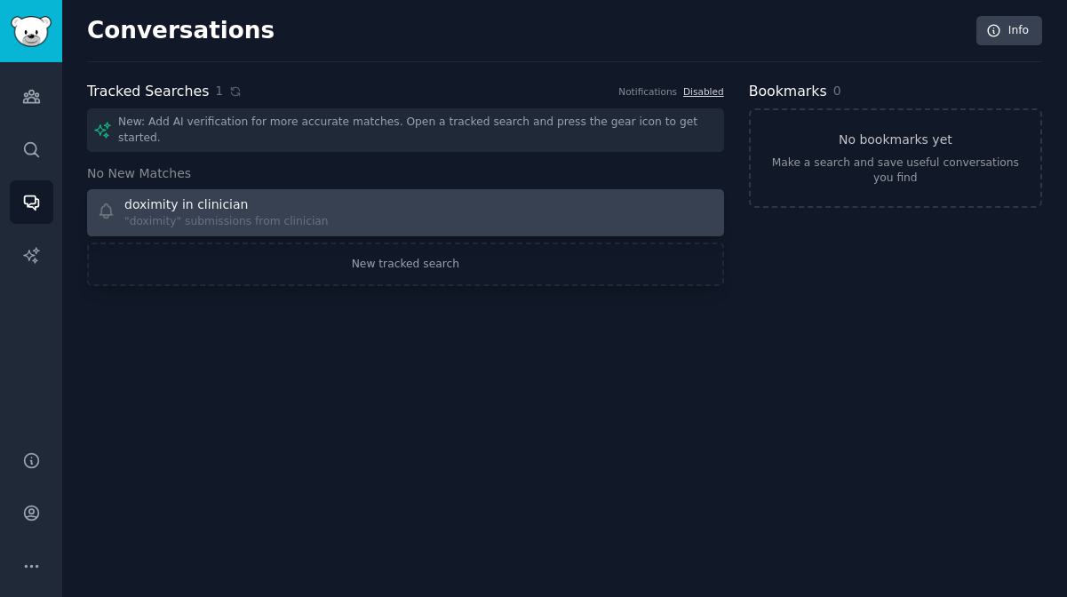
click at [325, 198] on div "doximity in clinician "doximity" submissions from clinician" at bounding box center [405, 213] width 625 height 35
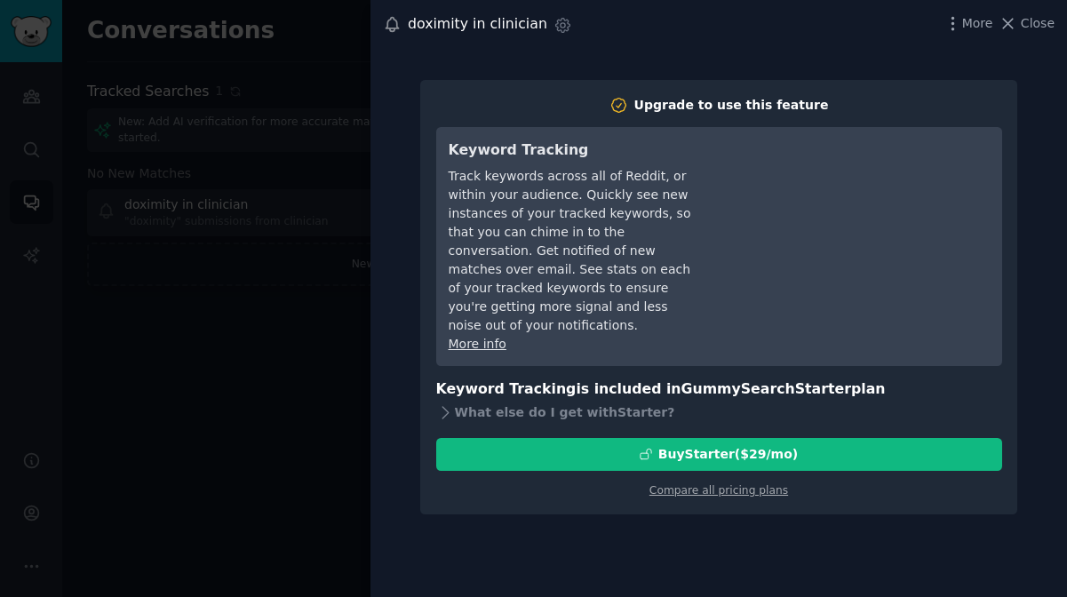
click at [475, 337] on link "More info" at bounding box center [478, 344] width 58 height 14
